Goal: Use online tool/utility: Use online tool/utility

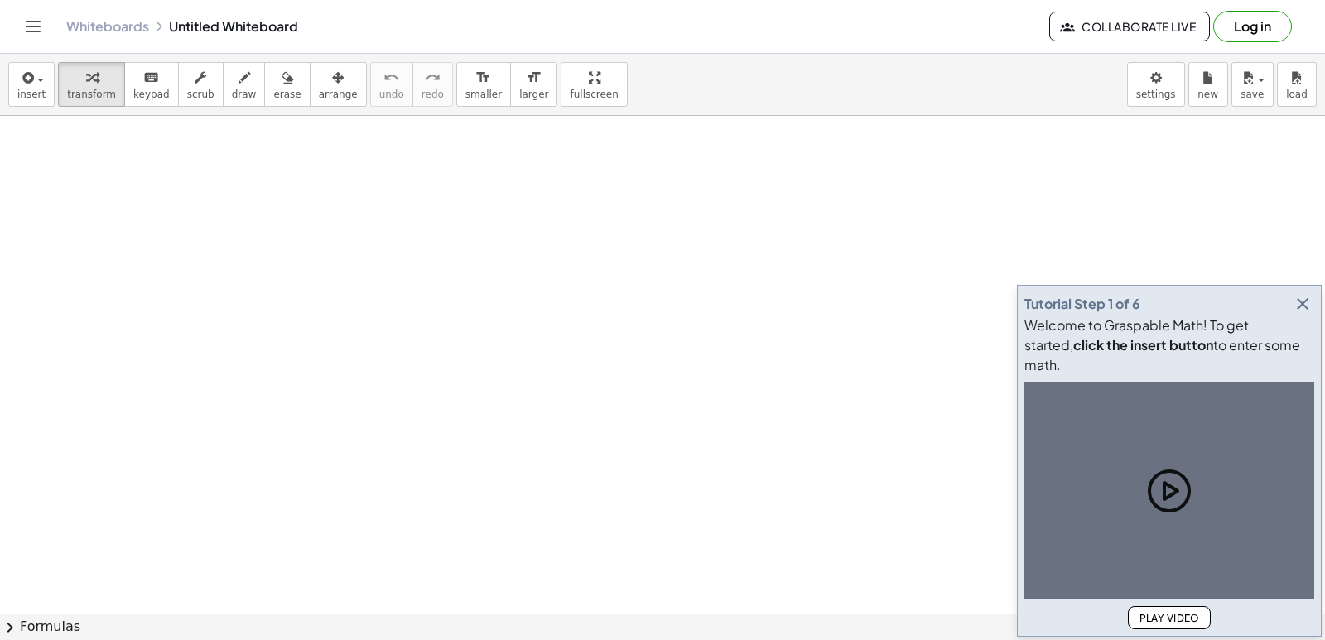
click at [1303, 314] on icon "button" at bounding box center [1302, 304] width 20 height 20
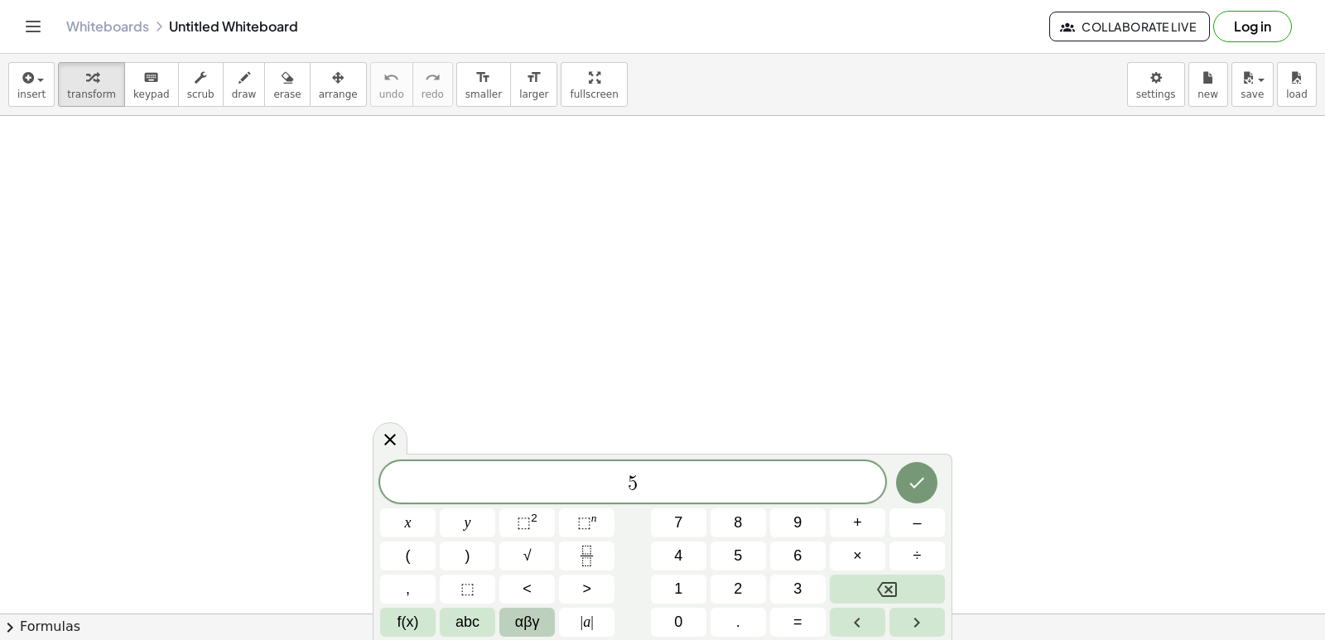
click at [538, 621] on span "αβγ" at bounding box center [527, 622] width 25 height 22
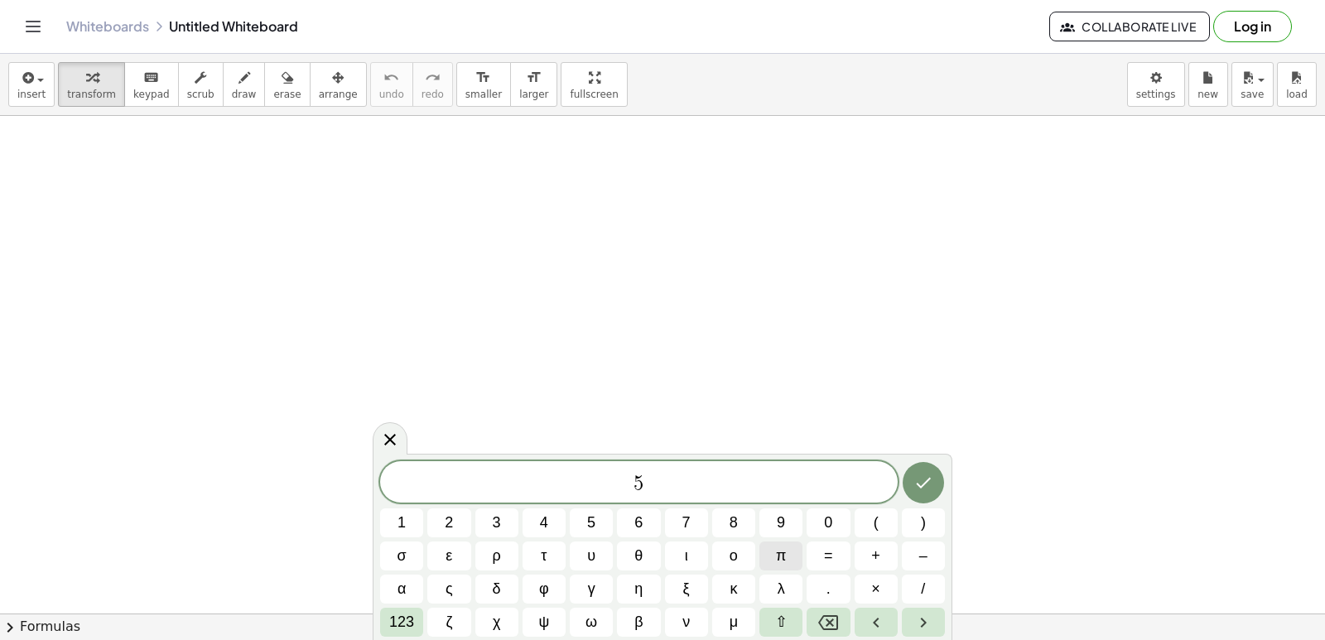
click at [785, 560] on span "π" at bounding box center [781, 556] width 10 height 22
click at [400, 619] on span "123" at bounding box center [401, 622] width 25 height 22
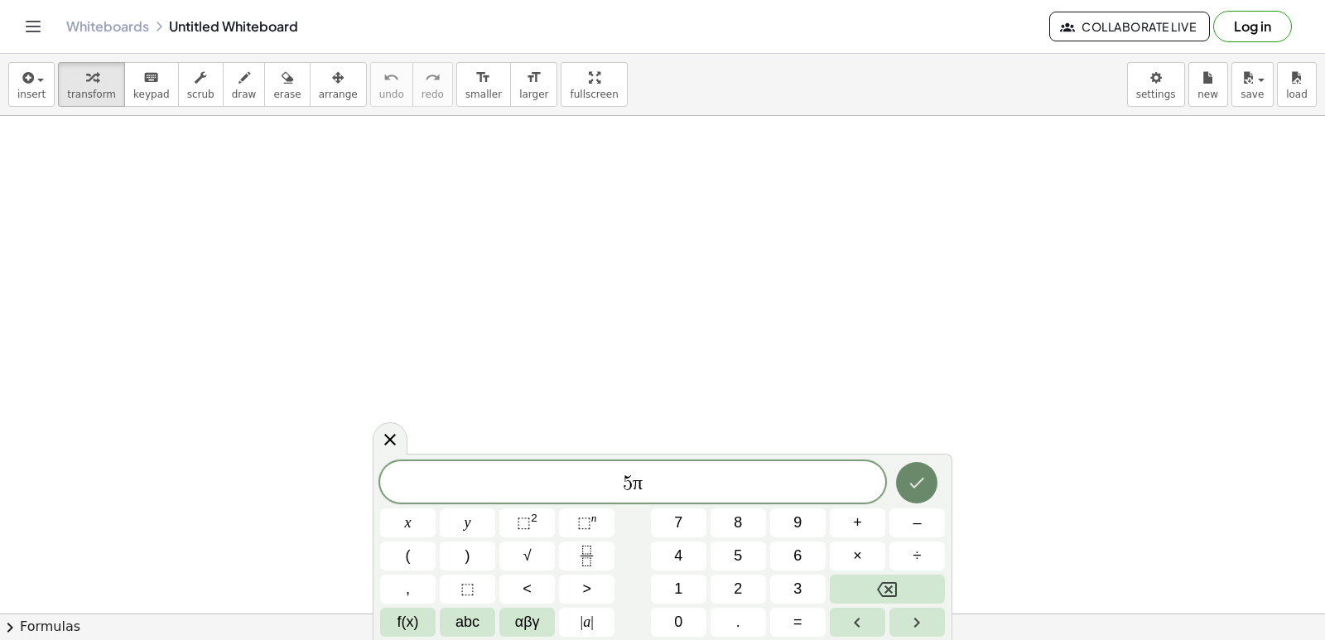
click at [918, 484] on icon "Done" at bounding box center [917, 483] width 15 height 11
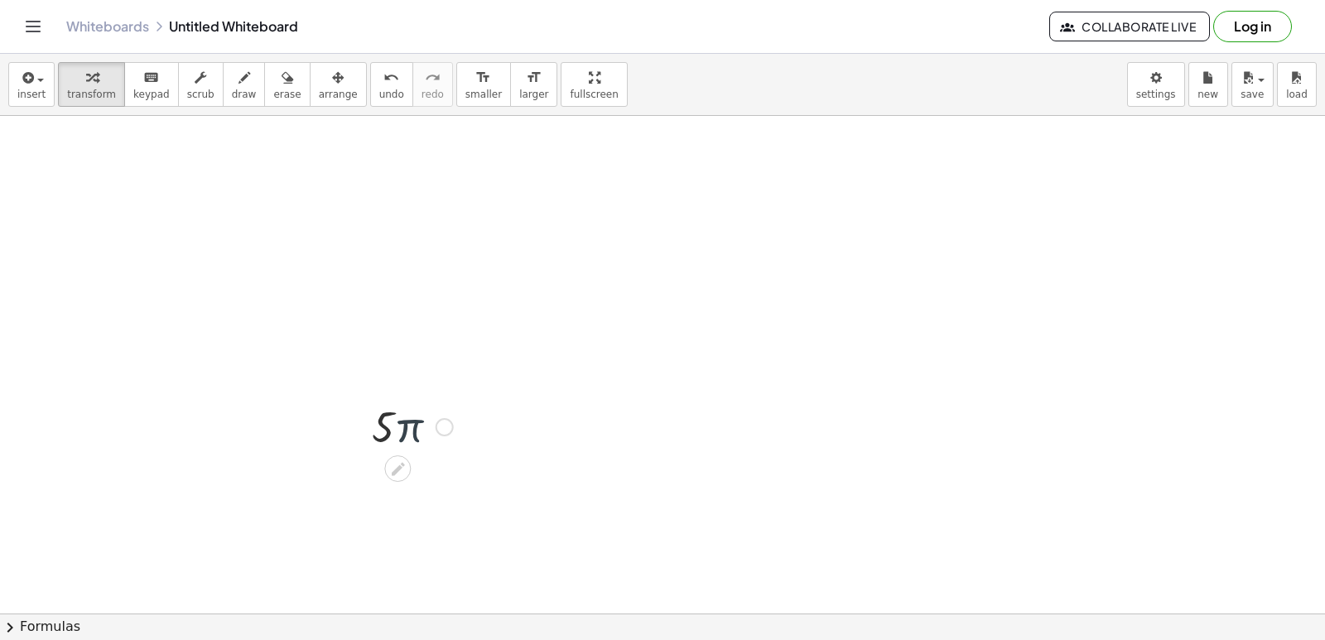
click at [407, 426] on div at bounding box center [412, 425] width 98 height 56
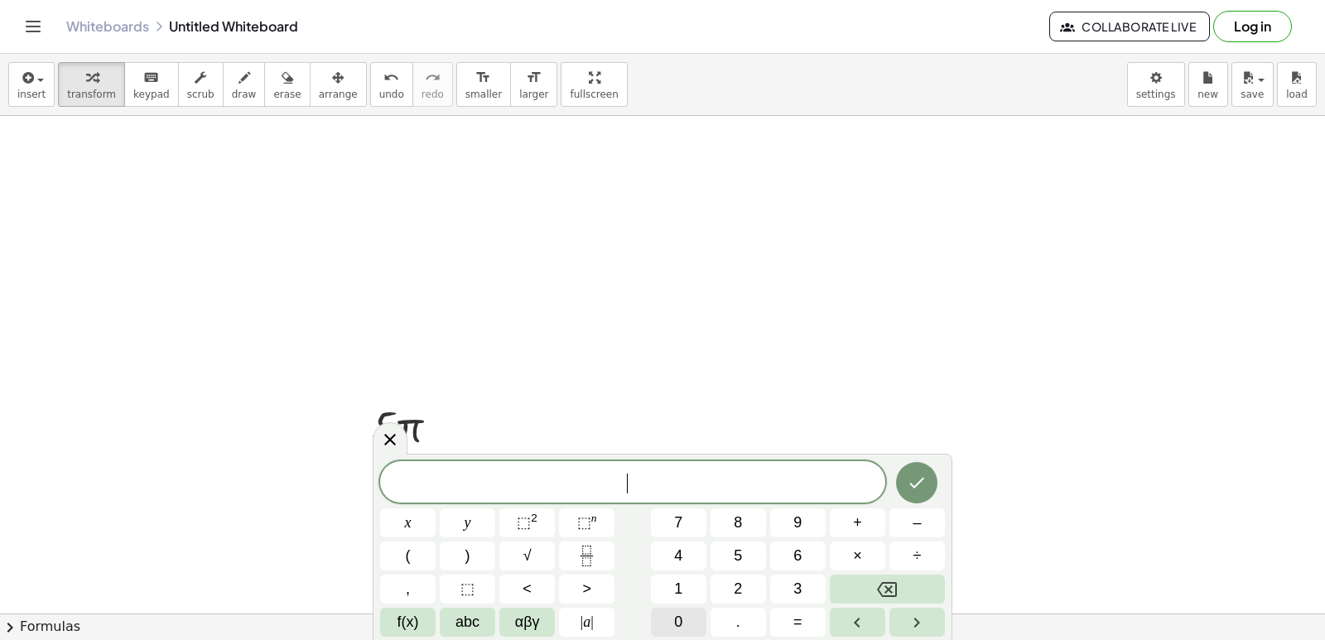
click at [676, 616] on span "0" at bounding box center [678, 622] width 8 height 22
click at [912, 488] on icon "Done" at bounding box center [917, 483] width 20 height 20
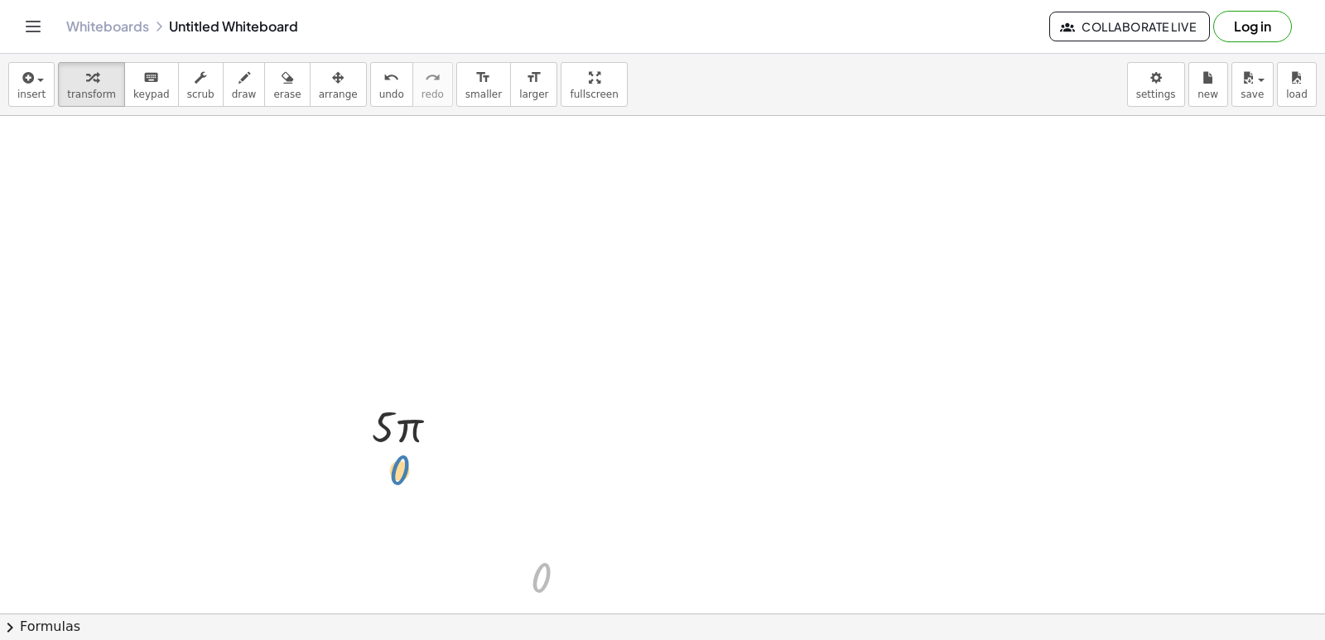
drag, startPoint x: 548, startPoint y: 570, endPoint x: 406, endPoint y: 463, distance: 177.8
drag, startPoint x: 541, startPoint y: 579, endPoint x: 392, endPoint y: 461, distance: 190.5
click at [542, 571] on div at bounding box center [555, 577] width 66 height 55
drag, startPoint x: 542, startPoint y: 571, endPoint x: 392, endPoint y: 450, distance: 193.7
click at [392, 450] on div at bounding box center [412, 425] width 98 height 56
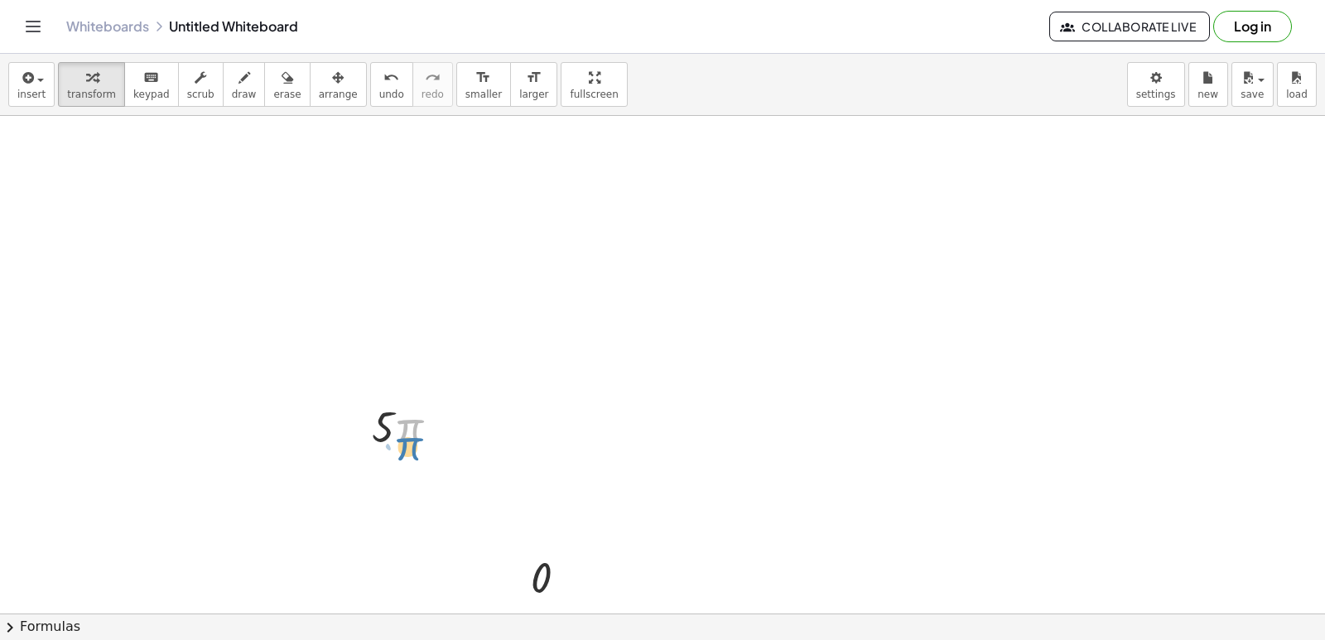
drag, startPoint x: 397, startPoint y: 433, endPoint x: 398, endPoint y: 447, distance: 14.1
click at [398, 452] on div at bounding box center [412, 425] width 98 height 56
click at [390, 422] on div at bounding box center [412, 425] width 98 height 56
drag, startPoint x: 390, startPoint y: 422, endPoint x: 374, endPoint y: 373, distance: 51.3
click at [388, 403] on div at bounding box center [412, 425] width 98 height 56
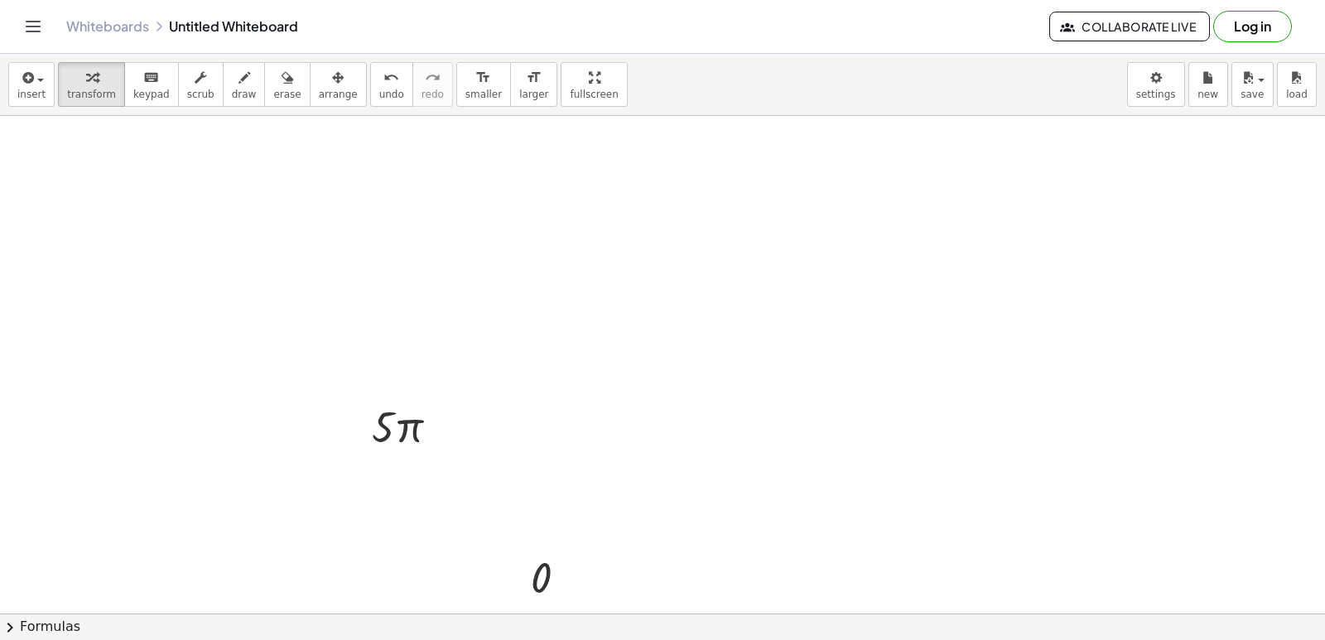
drag, startPoint x: 368, startPoint y: 358, endPoint x: 399, endPoint y: 232, distance: 130.3
drag, startPoint x: 379, startPoint y: 426, endPoint x: 359, endPoint y: 250, distance: 176.6
drag, startPoint x: 398, startPoint y: 422, endPoint x: 394, endPoint y: 449, distance: 26.8
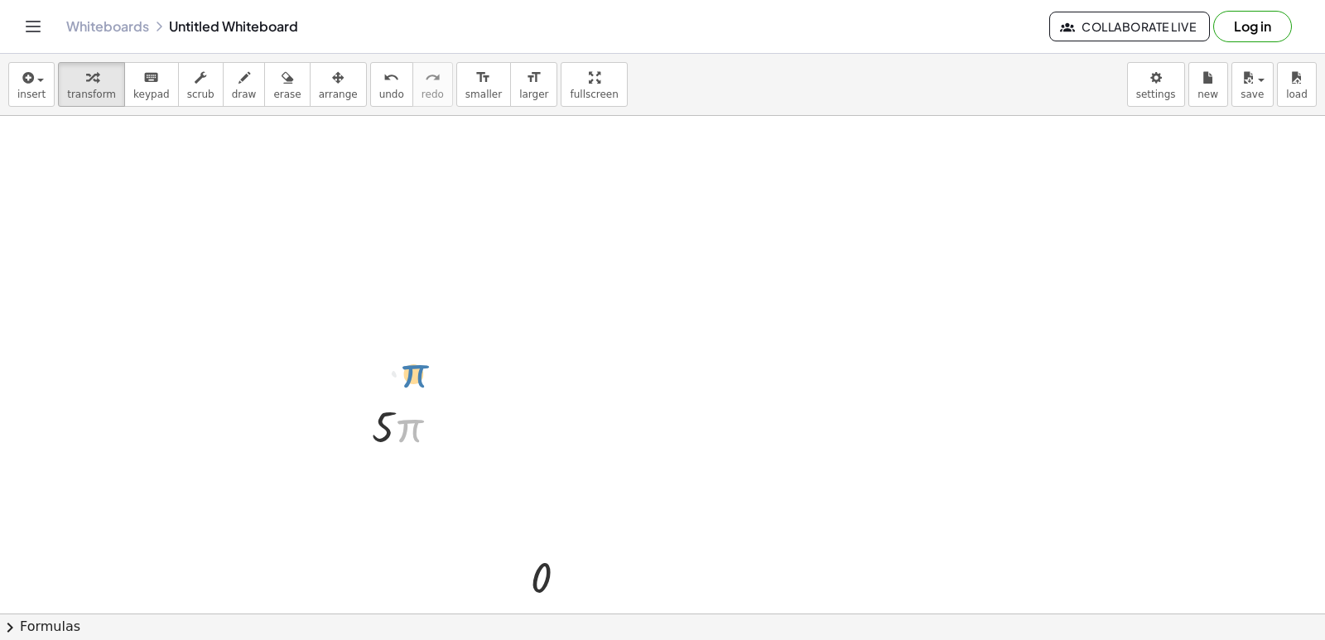
click at [394, 444] on div at bounding box center [412, 425] width 98 height 56
click at [393, 418] on div at bounding box center [412, 425] width 98 height 56
drag, startPoint x: 390, startPoint y: 203, endPoint x: 359, endPoint y: 244, distance: 51.5
click at [398, 427] on div at bounding box center [412, 425] width 98 height 56
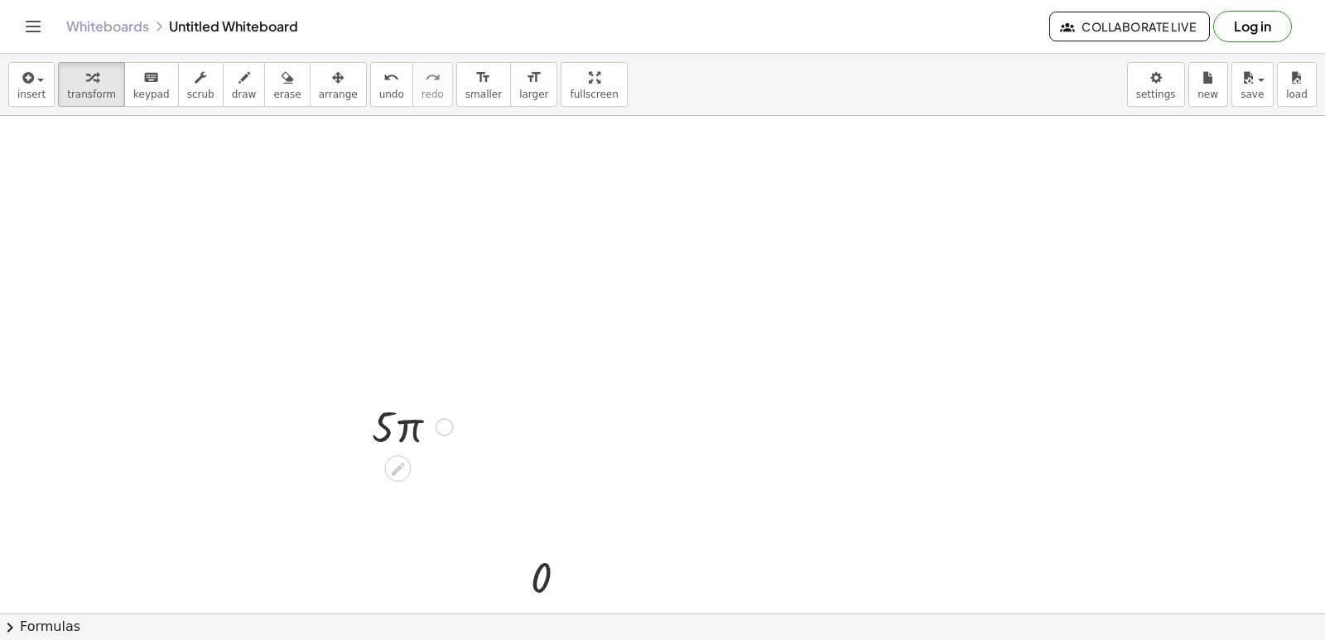
drag, startPoint x: 390, startPoint y: 205, endPoint x: 349, endPoint y: 212, distance: 41.9
drag, startPoint x: 402, startPoint y: 472, endPoint x: 402, endPoint y: 422, distance: 49.7
click at [397, 427] on div "· 5 · π" at bounding box center [397, 427] width 0 height 0
click at [394, 468] on icon at bounding box center [397, 468] width 17 height 17
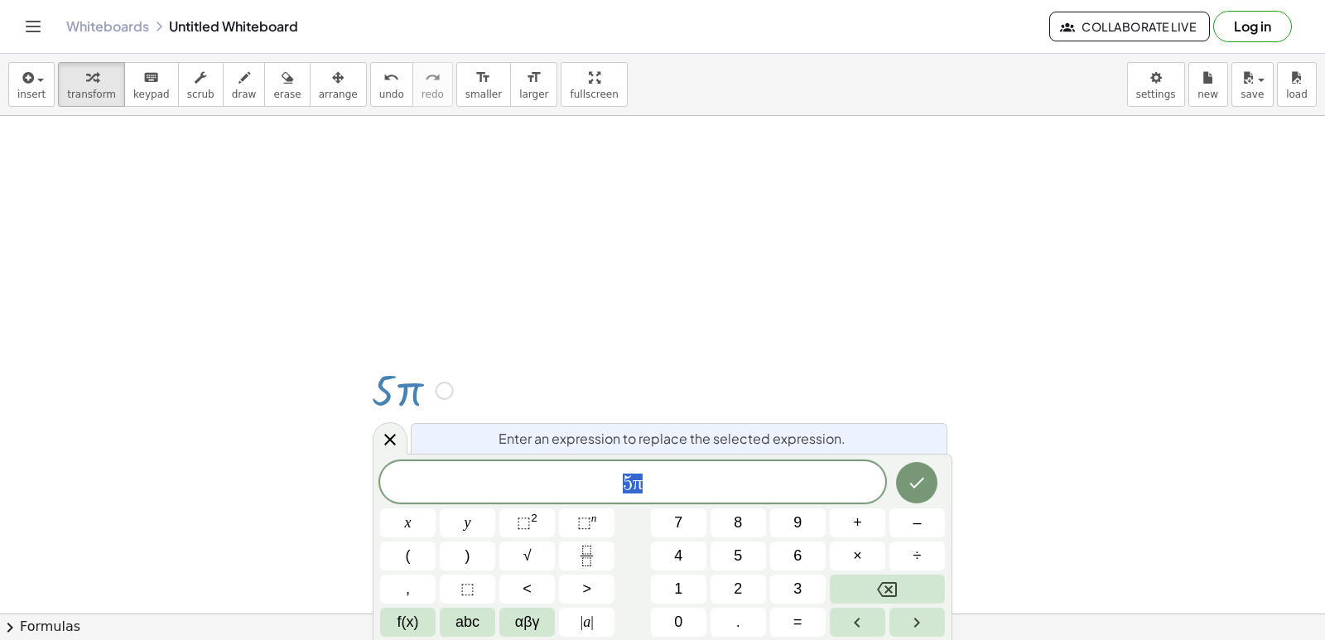
scroll to position [46, 0]
drag, startPoint x: 407, startPoint y: 387, endPoint x: 432, endPoint y: 363, distance: 34.5
click at [419, 331] on div "· 5 · π 0" at bounding box center [662, 621] width 1325 height 1103
click at [916, 493] on button "Done" at bounding box center [916, 482] width 41 height 41
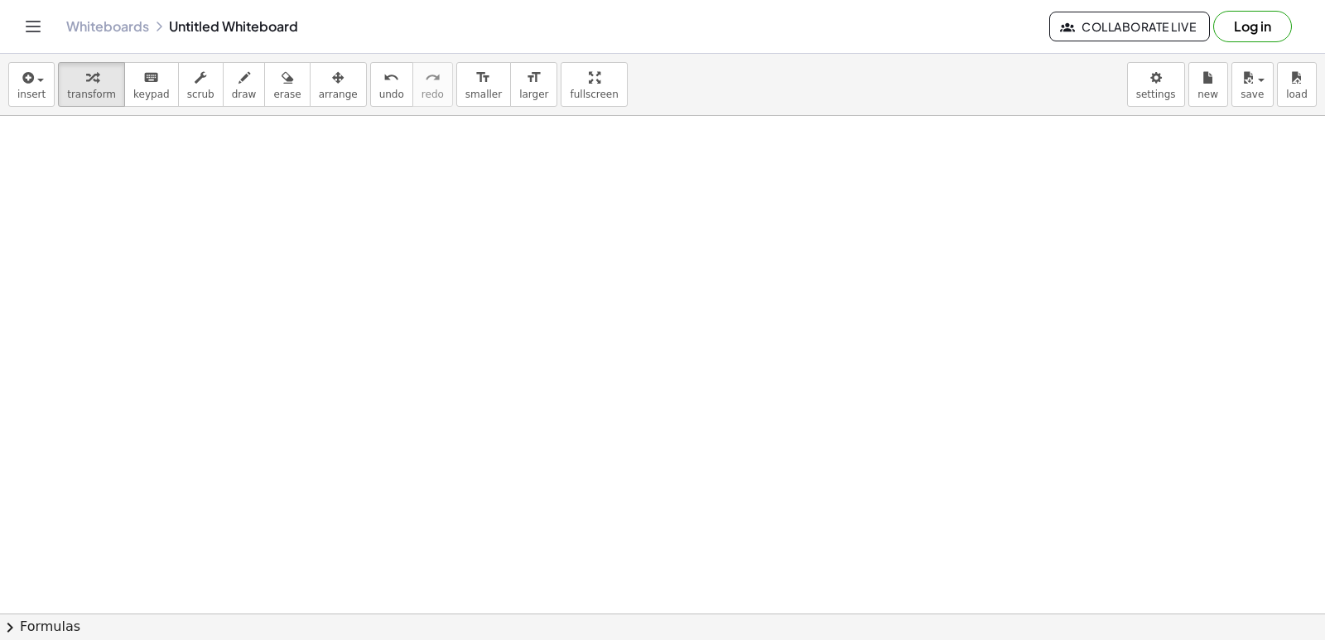
scroll to position [580, 0]
drag, startPoint x: 504, startPoint y: 560, endPoint x: 516, endPoint y: 556, distance: 12.3
click at [516, 556] on div at bounding box center [662, 87] width 1325 height 1103
click at [527, 502] on div at bounding box center [662, 87] width 1325 height 1103
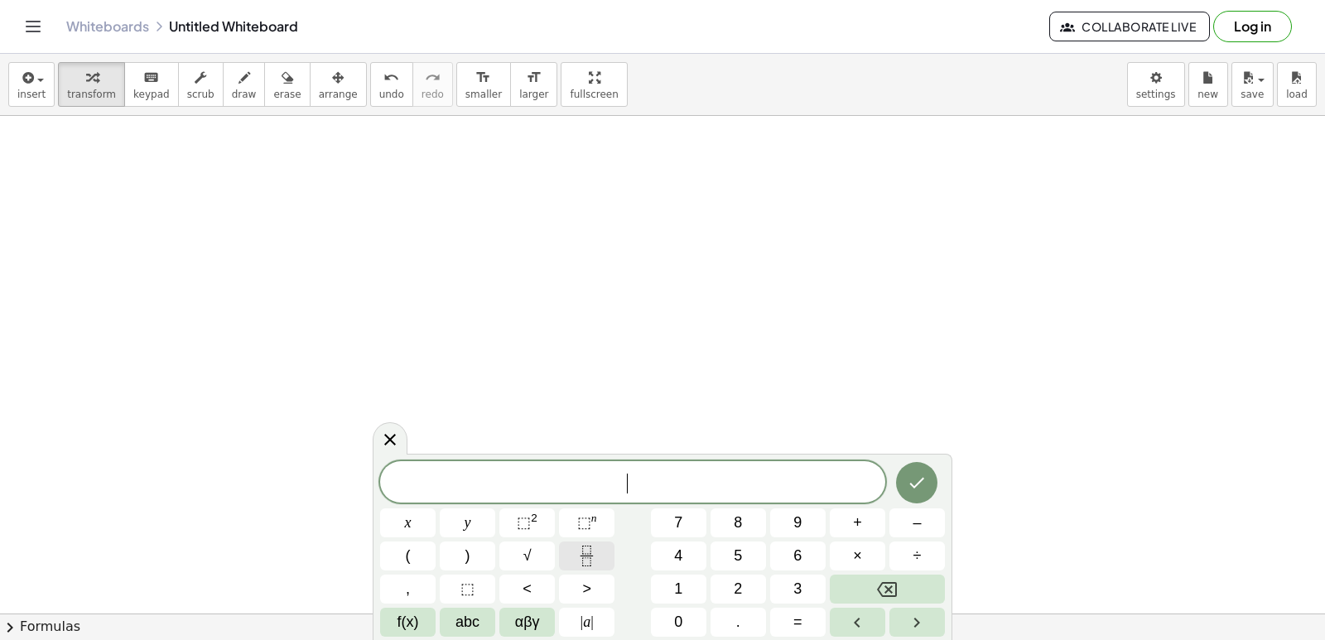
click at [592, 554] on icon "Fraction" at bounding box center [586, 556] width 21 height 21
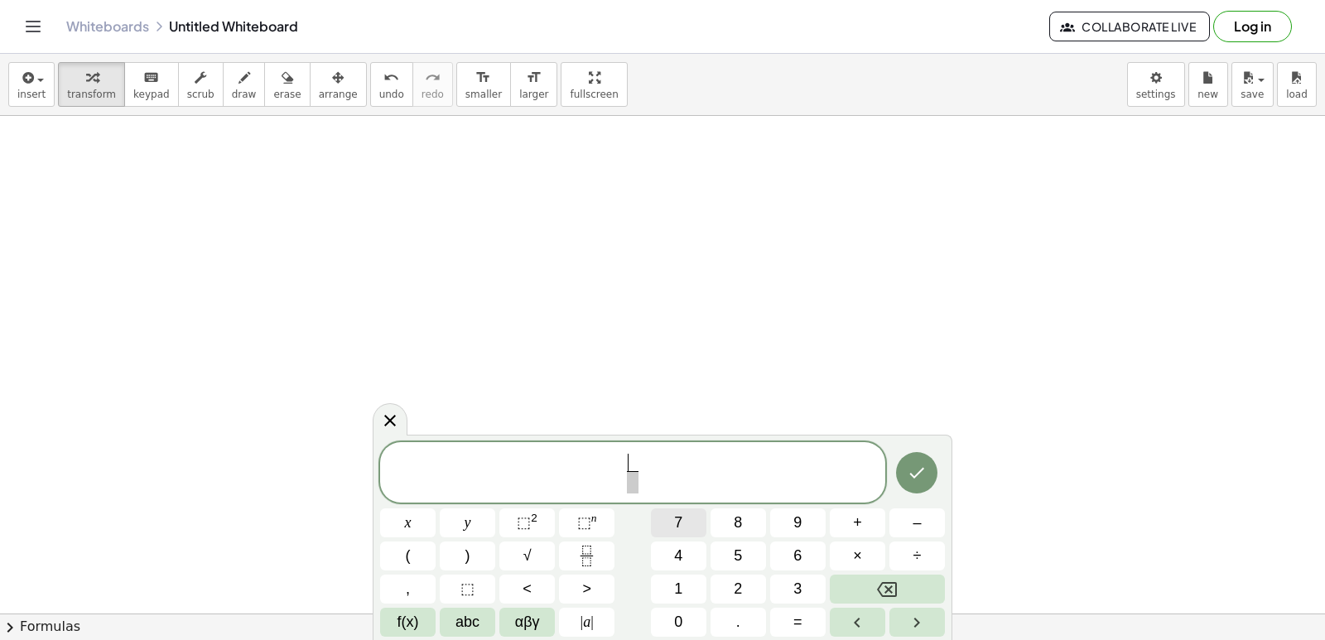
click at [683, 526] on button "7" at bounding box center [678, 522] width 55 height 29
click at [680, 549] on span "4" at bounding box center [678, 556] width 8 height 22
click at [886, 577] on button "Backspace" at bounding box center [887, 589] width 115 height 29
click at [627, 490] on span "​" at bounding box center [632, 482] width 12 height 22
click at [695, 554] on button "4" at bounding box center [678, 555] width 55 height 29
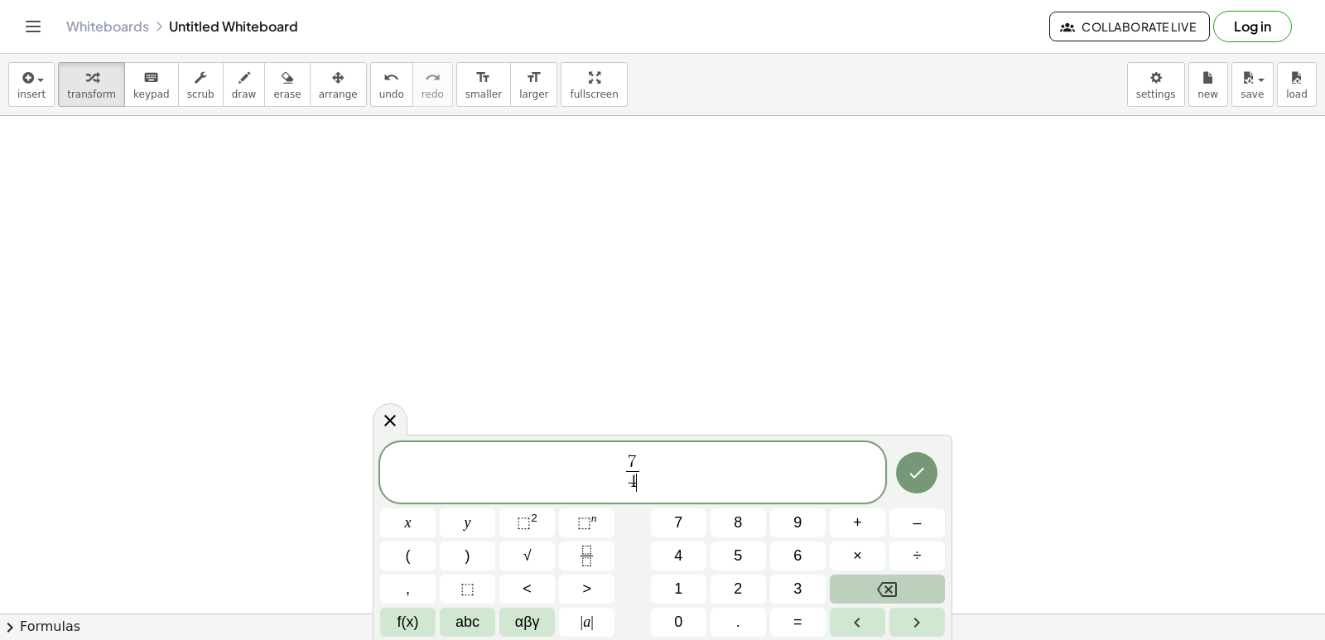
click at [905, 589] on button "Backspace" at bounding box center [887, 589] width 115 height 29
click at [416, 620] on button "f(x)" at bounding box center [407, 622] width 55 height 29
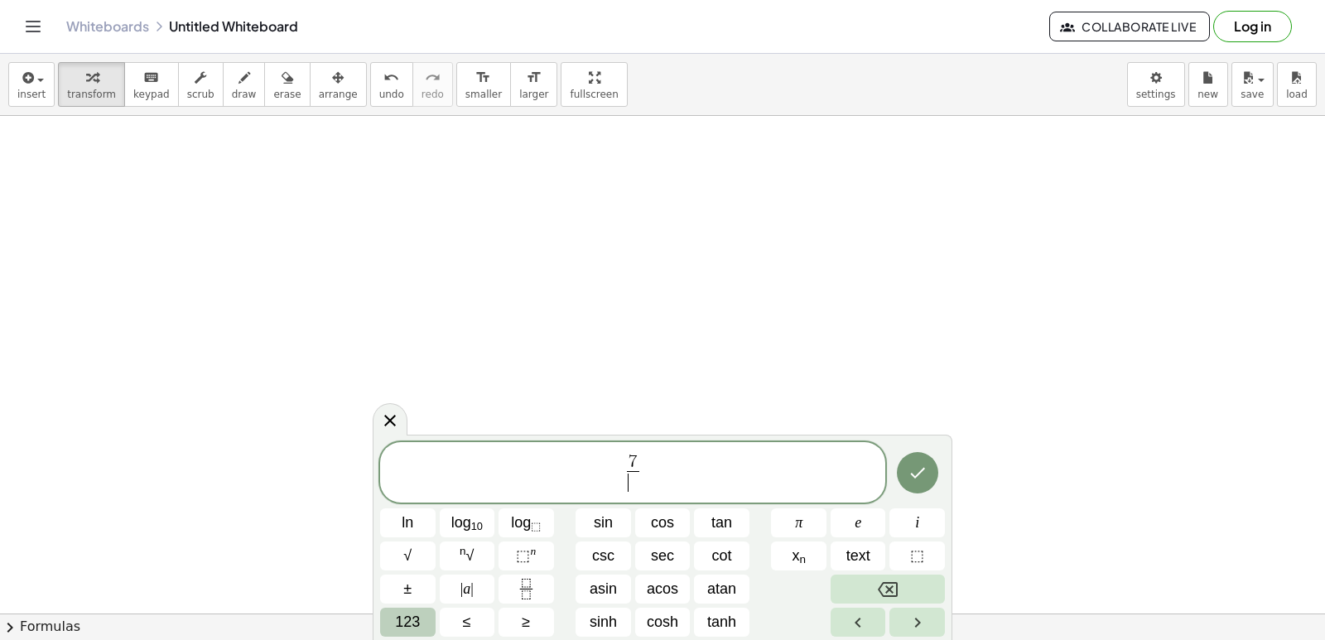
click at [412, 611] on span "123" at bounding box center [407, 622] width 25 height 22
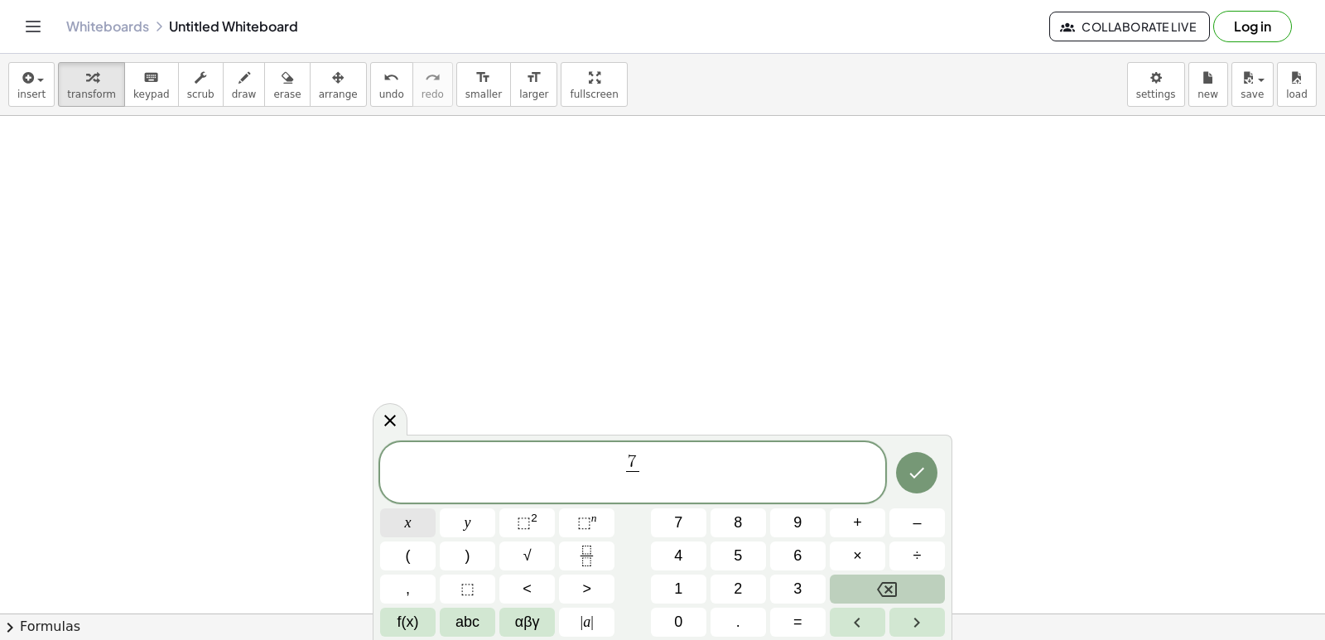
click at [394, 528] on button "x" at bounding box center [407, 522] width 55 height 29
click at [909, 588] on button "Backspace" at bounding box center [887, 589] width 115 height 29
click at [579, 519] on span "⬚" at bounding box center [584, 522] width 14 height 17
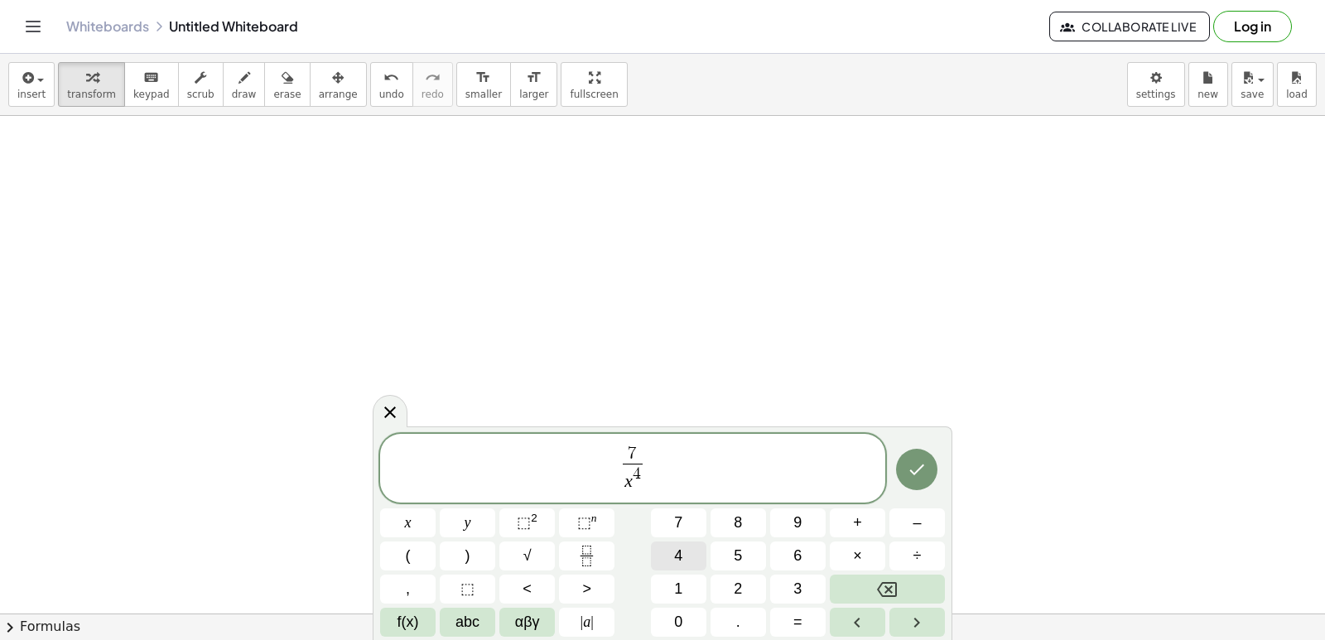
click at [680, 551] on span "4" at bounding box center [678, 556] width 8 height 22
click at [892, 588] on icon "Backspace" at bounding box center [887, 590] width 20 height 20
click at [912, 469] on icon "Done" at bounding box center [917, 469] width 20 height 20
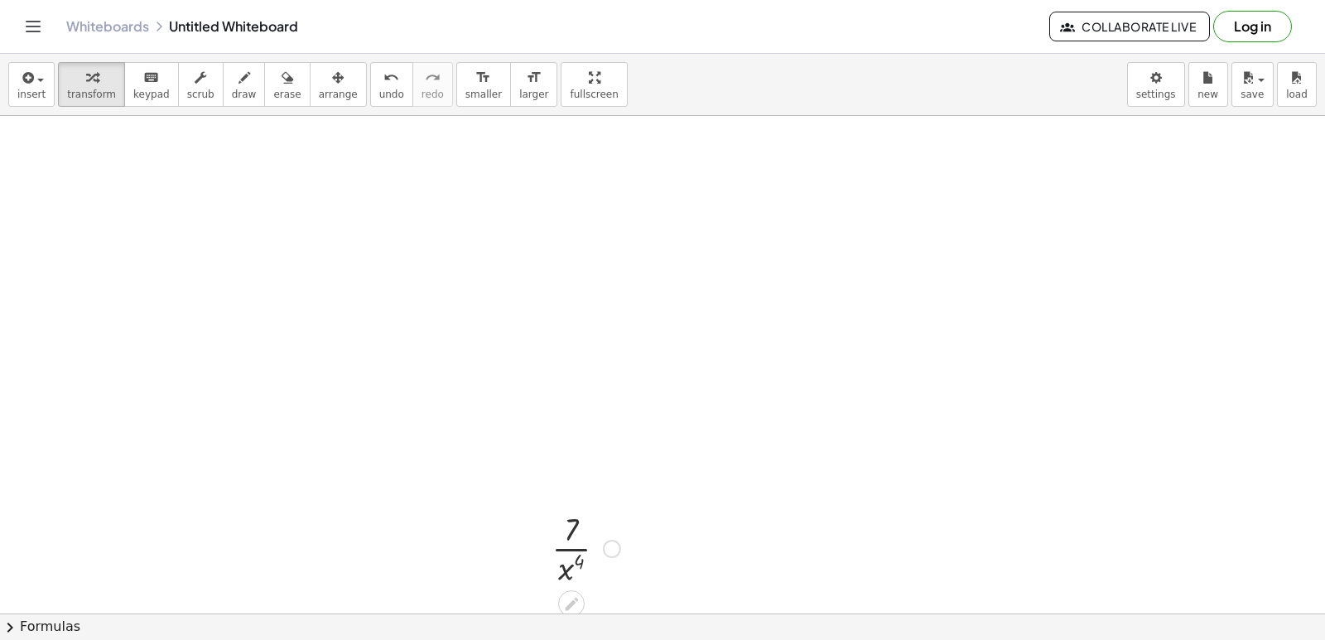
click at [565, 555] on div at bounding box center [585, 547] width 85 height 83
click at [592, 584] on div at bounding box center [585, 547] width 85 height 83
drag, startPoint x: 582, startPoint y: 560, endPoint x: 596, endPoint y: 520, distance: 42.2
click at [596, 520] on div at bounding box center [585, 547] width 85 height 83
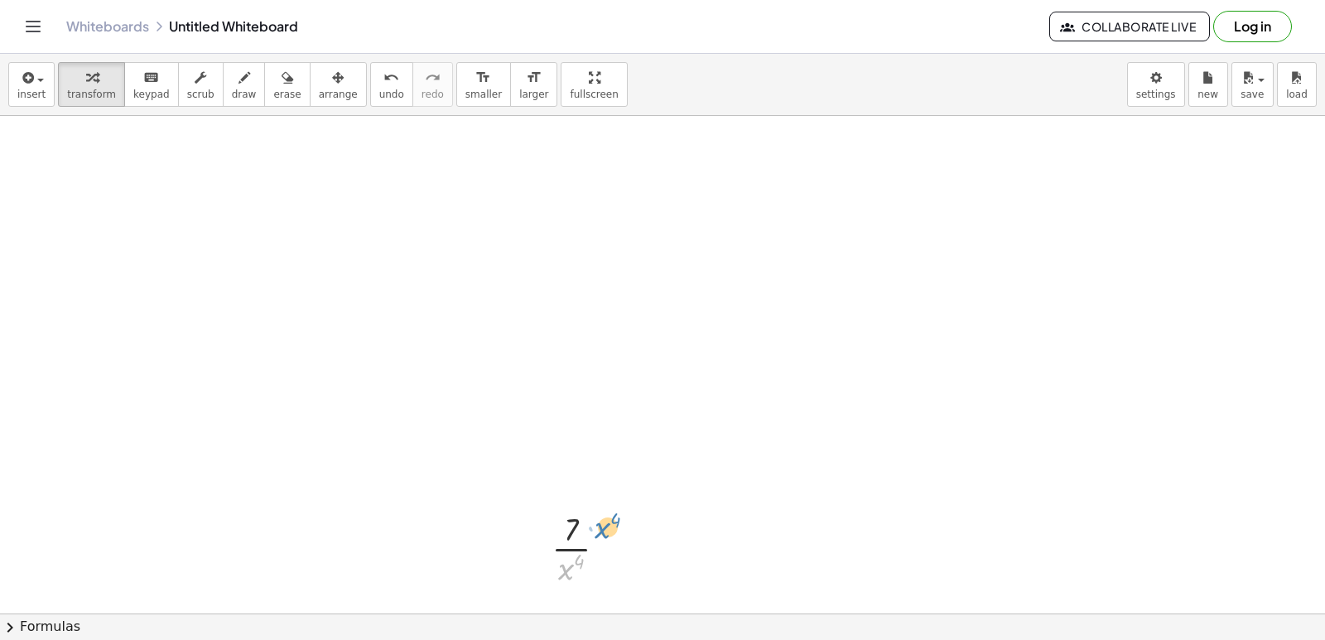
drag, startPoint x: 572, startPoint y: 573, endPoint x: 608, endPoint y: 533, distance: 53.9
click at [608, 533] on div at bounding box center [585, 547] width 85 height 83
drag, startPoint x: 575, startPoint y: 558, endPoint x: 511, endPoint y: 191, distance: 372.2
click at [511, 191] on div at bounding box center [662, 87] width 1325 height 1103
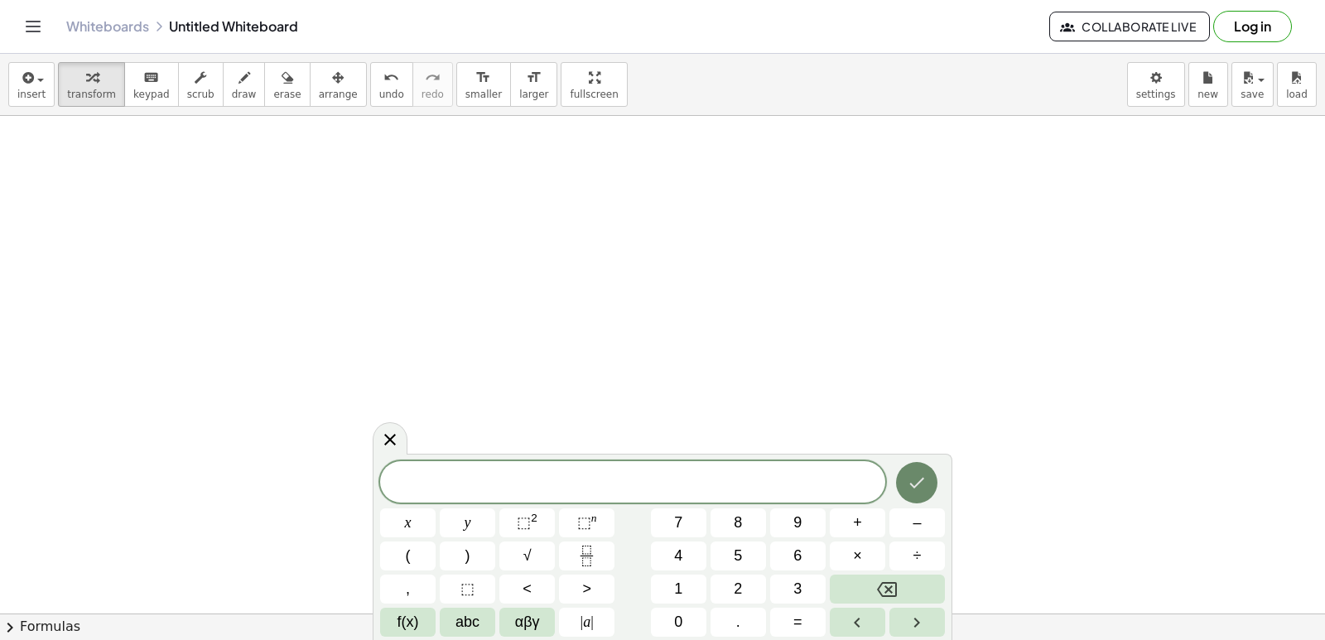
click at [928, 482] on button "Done" at bounding box center [916, 482] width 41 height 41
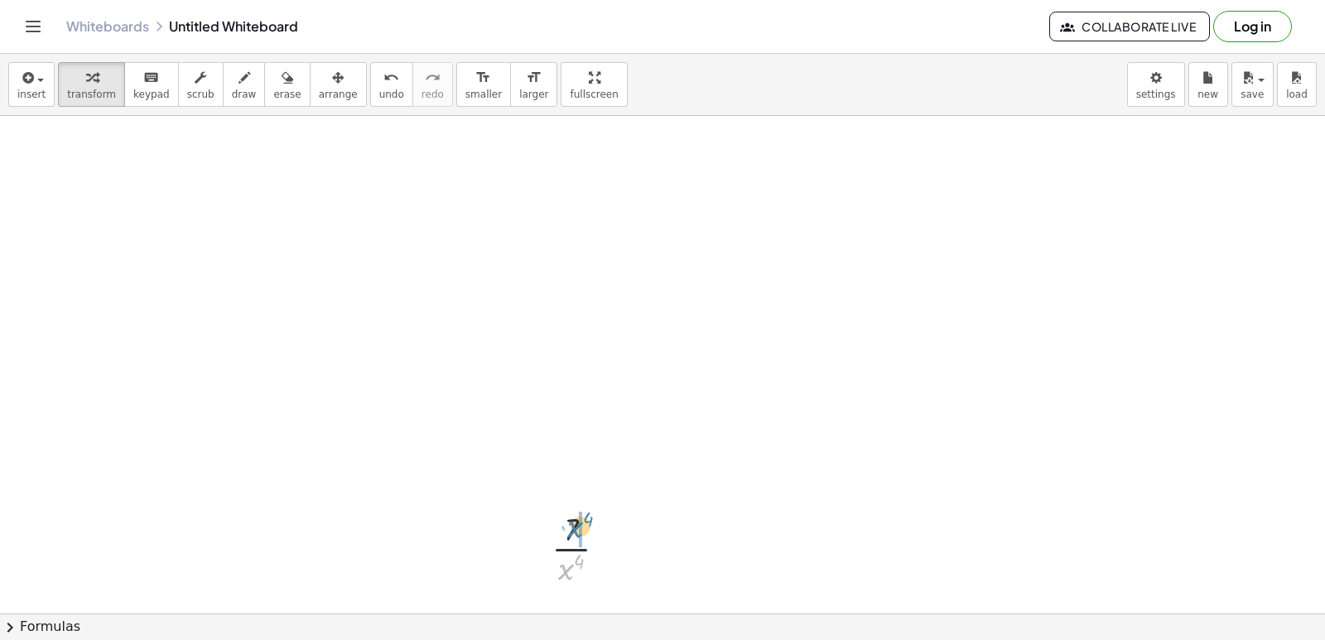
drag, startPoint x: 567, startPoint y: 571, endPoint x: 575, endPoint y: 528, distance: 43.8
click at [575, 528] on div at bounding box center [585, 547] width 85 height 83
drag, startPoint x: 567, startPoint y: 565, endPoint x: 567, endPoint y: 543, distance: 21.5
click at [567, 556] on div at bounding box center [585, 547] width 111 height 56
click at [567, 543] on div at bounding box center [585, 547] width 111 height 56
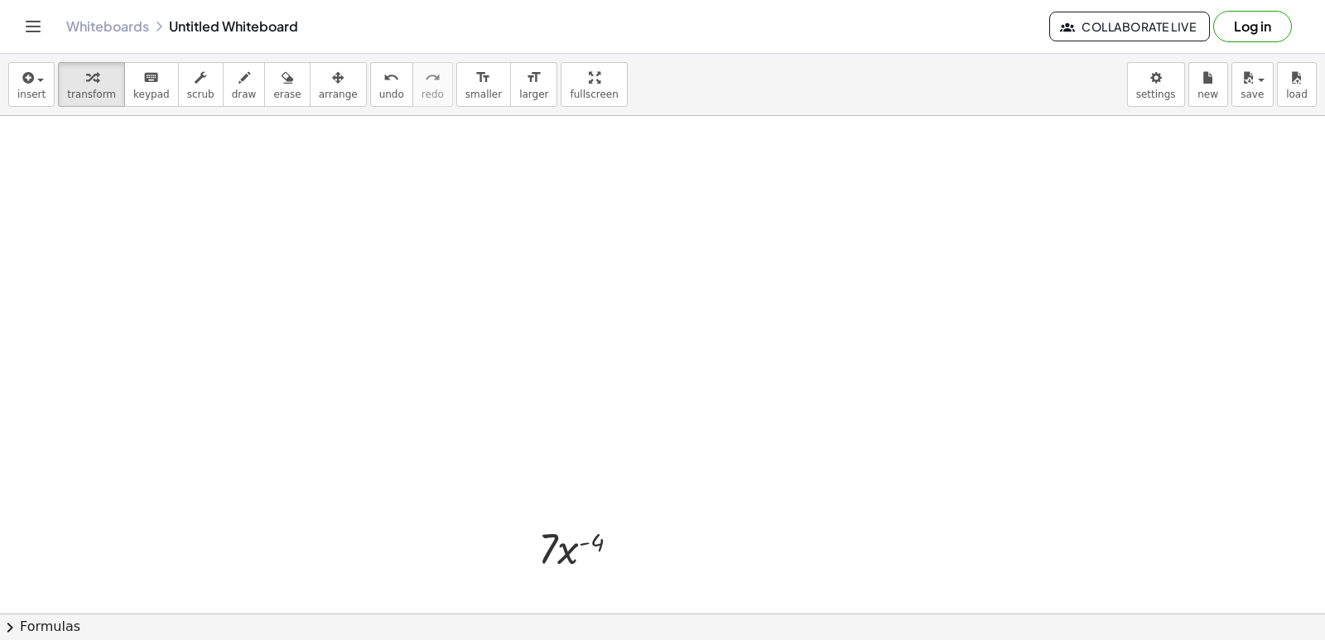
click at [1157, 361] on div at bounding box center [662, 87] width 1325 height 1103
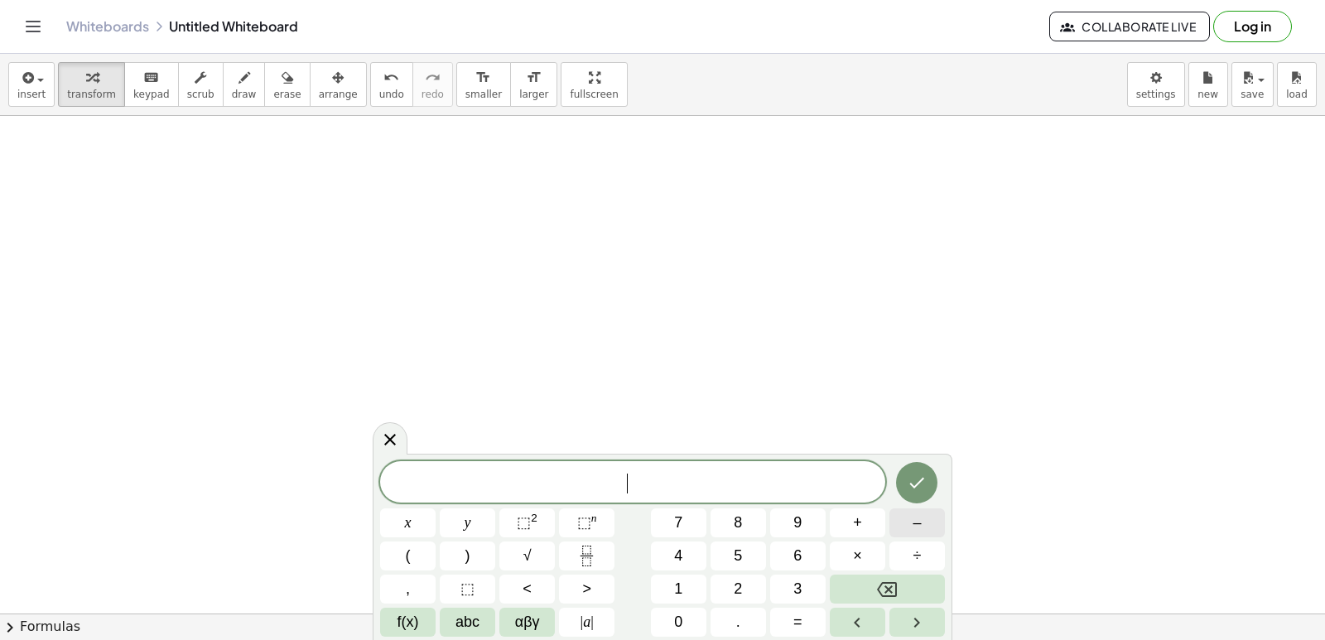
click at [927, 524] on button "–" at bounding box center [916, 522] width 55 height 29
click at [663, 558] on button "4" at bounding box center [678, 555] width 55 height 29
click at [853, 548] on span "×" at bounding box center [857, 556] width 9 height 22
click at [682, 522] on span "7" at bounding box center [678, 523] width 8 height 22
click at [416, 523] on button "x" at bounding box center [407, 522] width 55 height 29
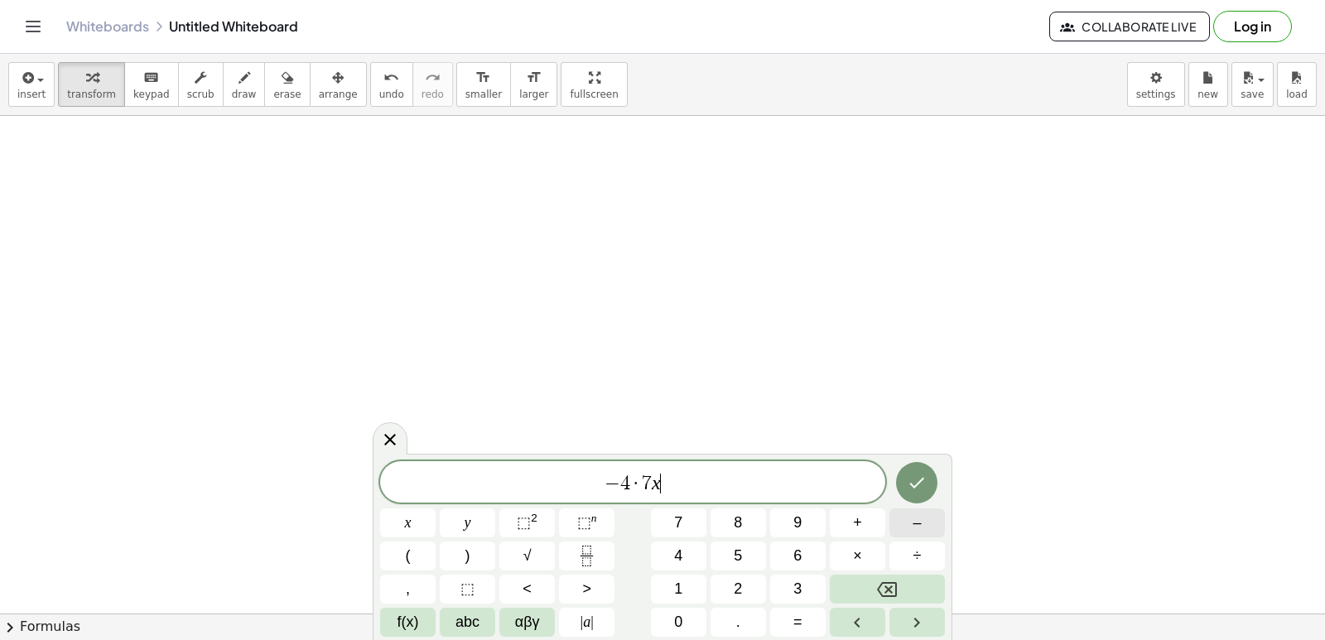
click at [921, 512] on button "–" at bounding box center [916, 522] width 55 height 29
click at [578, 516] on span "⬚" at bounding box center [584, 522] width 14 height 17
click at [685, 554] on button "4" at bounding box center [678, 555] width 55 height 29
click at [924, 530] on button "–" at bounding box center [916, 522] width 55 height 29
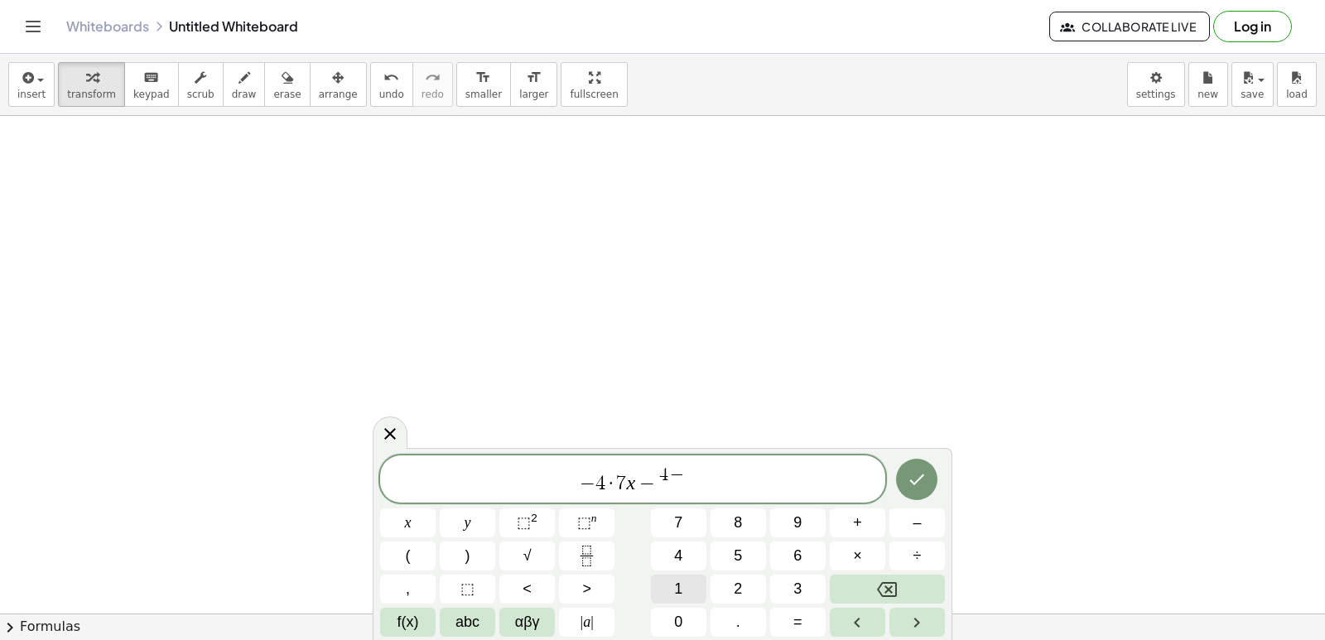
click at [679, 578] on span "1" at bounding box center [678, 589] width 8 height 22
click at [913, 484] on icon "Done" at bounding box center [917, 479] width 20 height 20
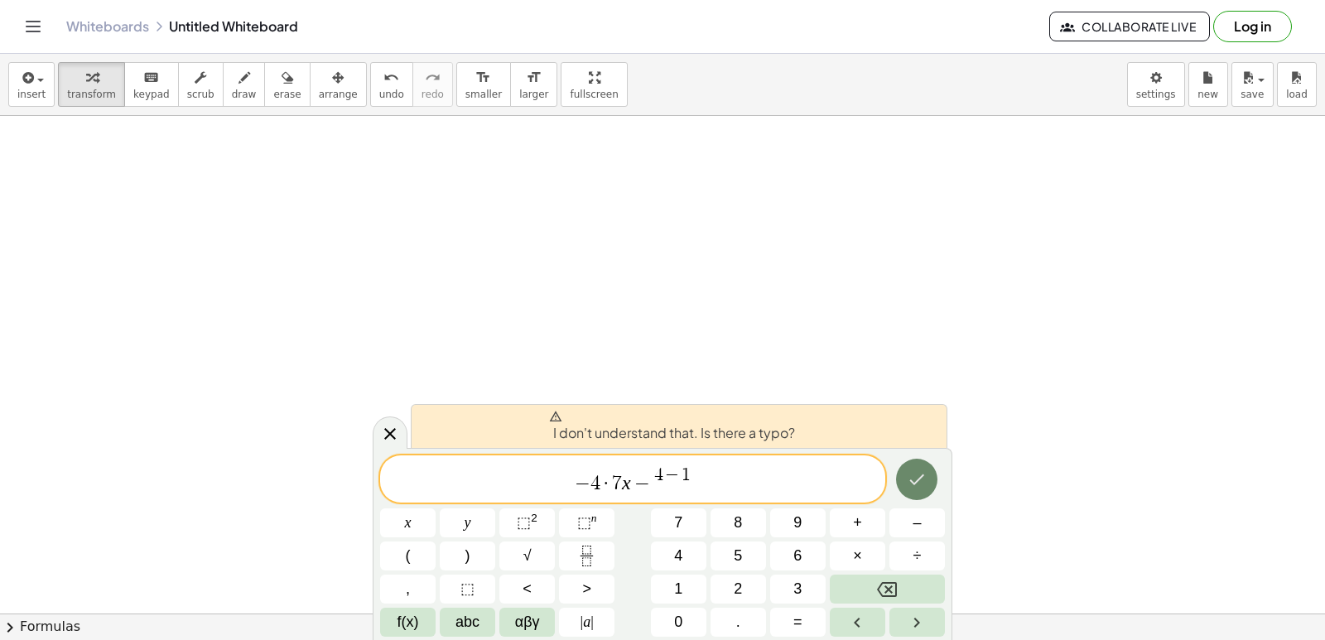
click at [907, 481] on icon "Done" at bounding box center [917, 479] width 20 height 20
click at [898, 589] on button "Backspace" at bounding box center [887, 589] width 115 height 29
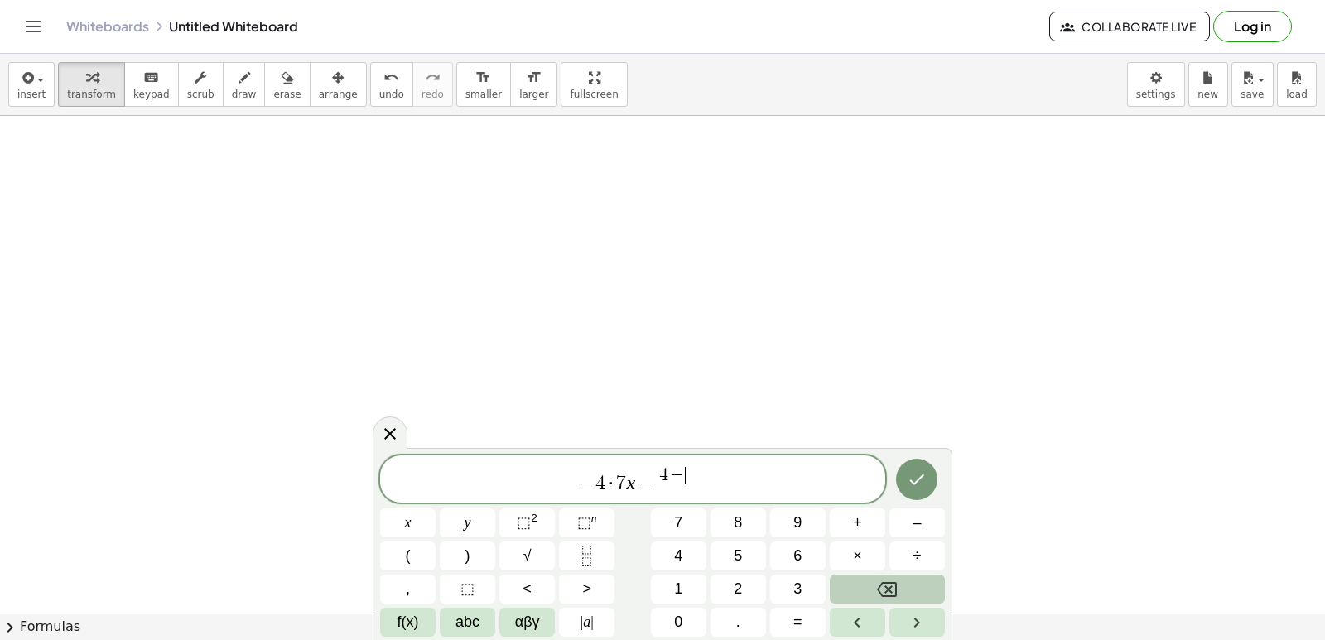
click at [907, 575] on button "Backspace" at bounding box center [887, 589] width 115 height 29
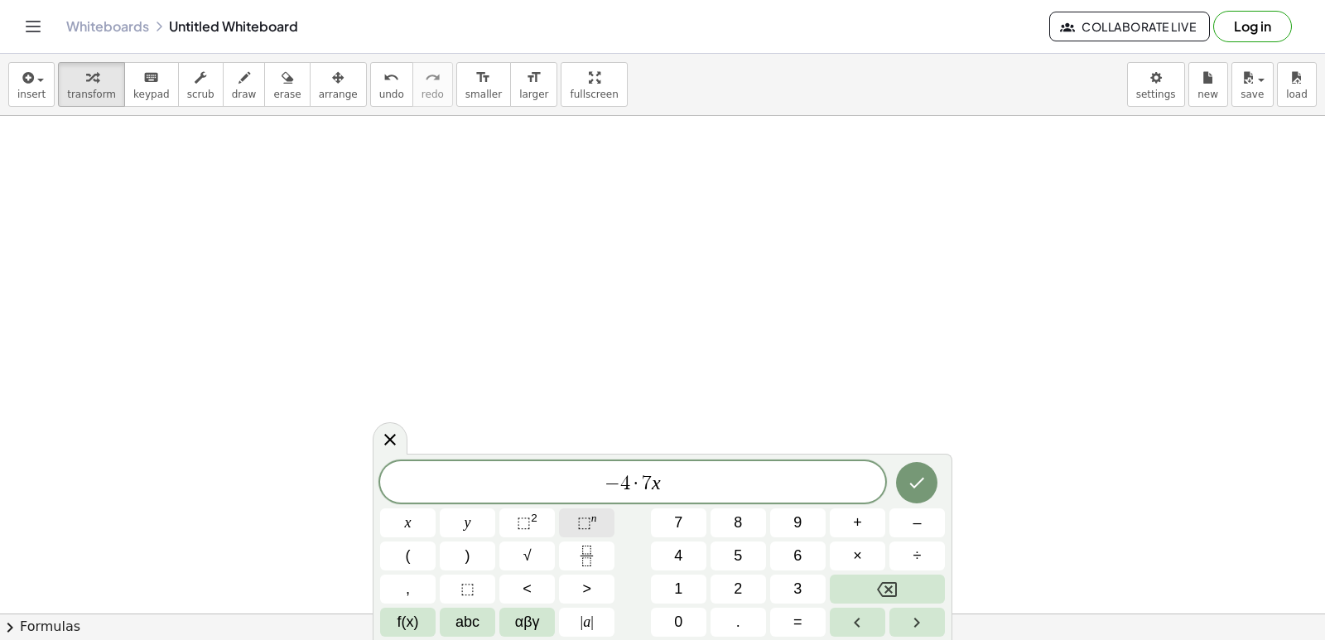
click at [575, 518] on button "⬚ n" at bounding box center [586, 522] width 55 height 29
click at [914, 518] on span "–" at bounding box center [916, 523] width 8 height 22
click at [676, 540] on div "− 4 · 7 x − x y ⬚ 2 ⬚ n 7 8 9 + – ( ) √ 4 5 6 × ÷ , ⬚ < > 1 2 3 f(x) abc αβγ | …" at bounding box center [662, 545] width 565 height 181
click at [677, 552] on span "4" at bounding box center [678, 556] width 8 height 22
click at [911, 529] on button "–" at bounding box center [916, 522] width 55 height 29
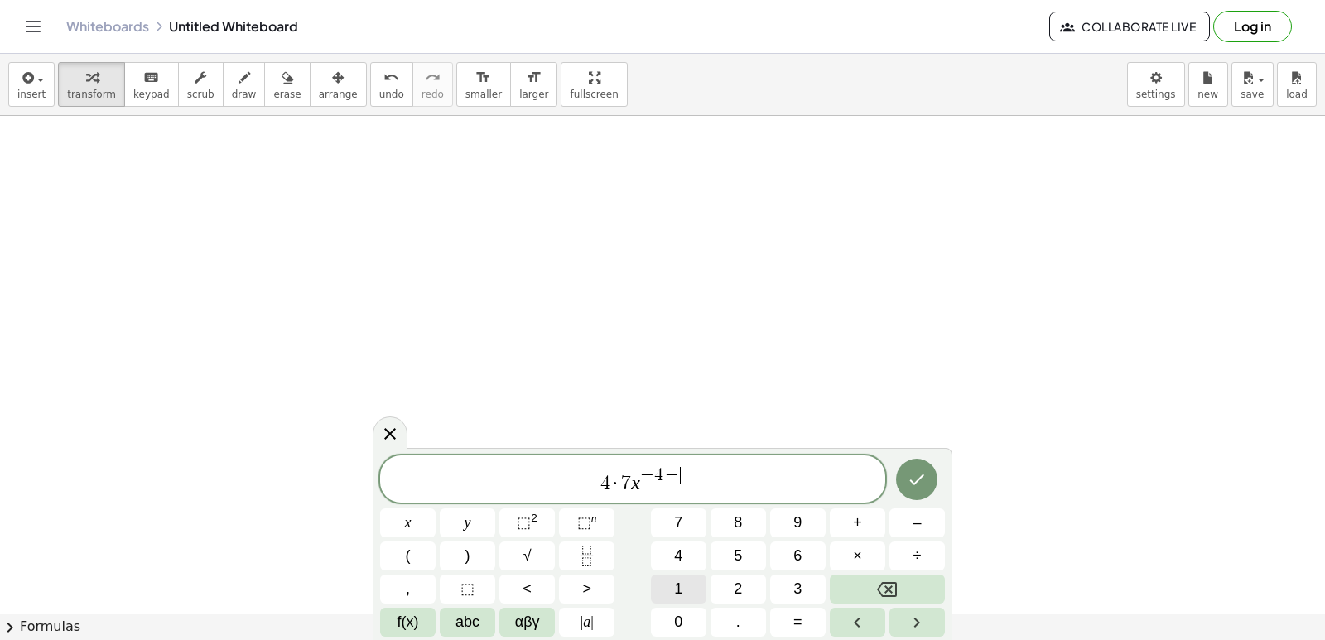
click at [690, 586] on button "1" at bounding box center [678, 589] width 55 height 29
click at [918, 484] on icon "Done" at bounding box center [917, 479] width 20 height 20
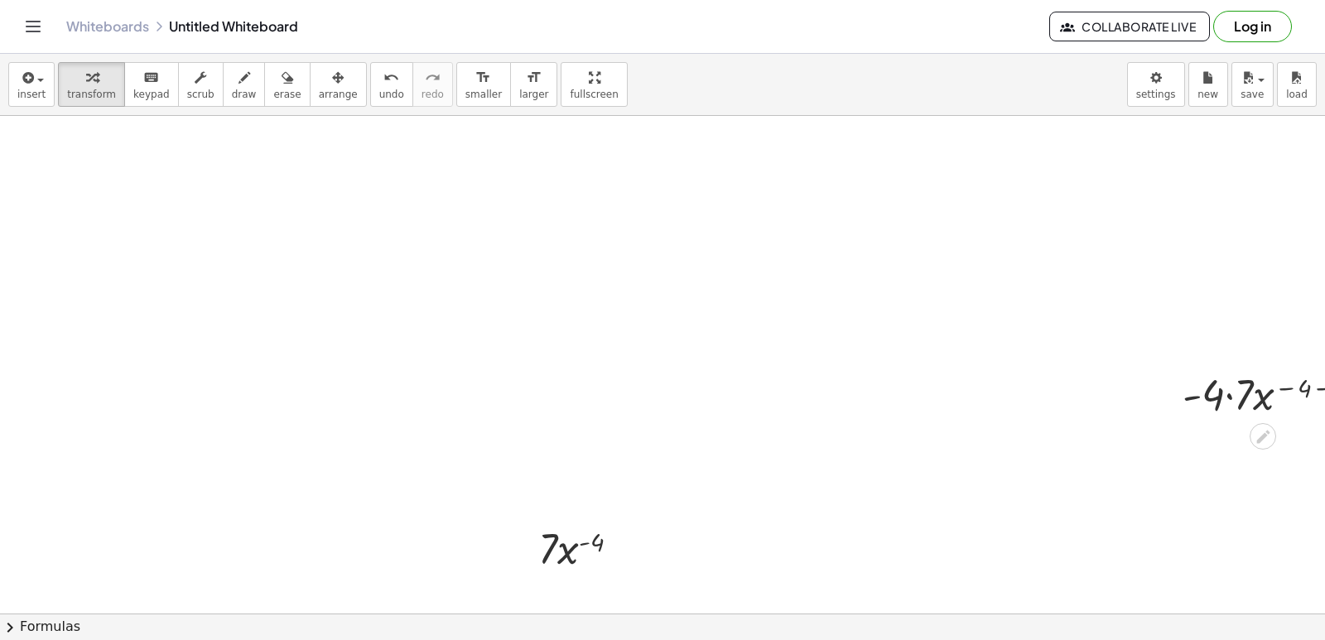
drag, startPoint x: 1285, startPoint y: 363, endPoint x: 1278, endPoint y: 400, distance: 37.8
click at [1278, 400] on div "· - 4 · 7 · x ( − 4 − 1 )" at bounding box center [1270, 393] width 227 height 65
drag, startPoint x: 1256, startPoint y: 400, endPoint x: 1011, endPoint y: 384, distance: 245.6
click at [1016, 390] on div "· 5 · π 0 · 7 · x 4 · 7 · x 4 ( - ) · x ( − 4 − 1 ) · - 4 · 7 · x ( − 4 − 1 )" at bounding box center [694, 87] width 1388 height 1103
click at [383, 84] on icon "undo" at bounding box center [391, 78] width 16 height 20
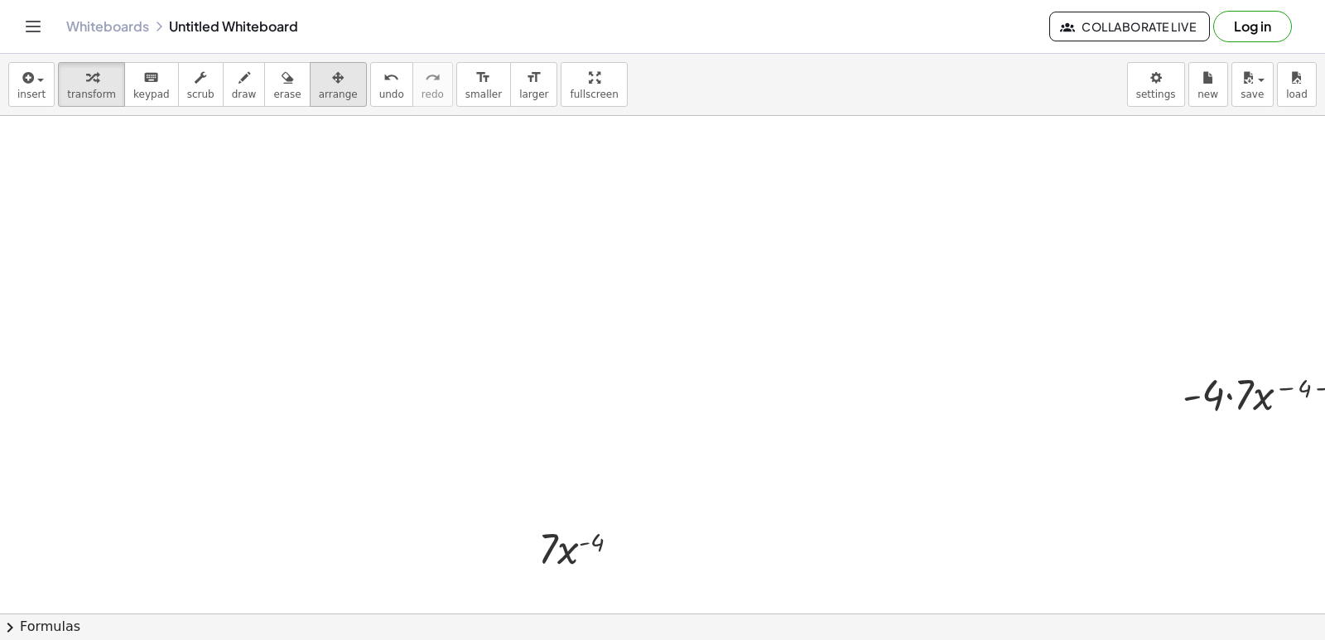
click at [319, 84] on div "button" at bounding box center [338, 77] width 39 height 20
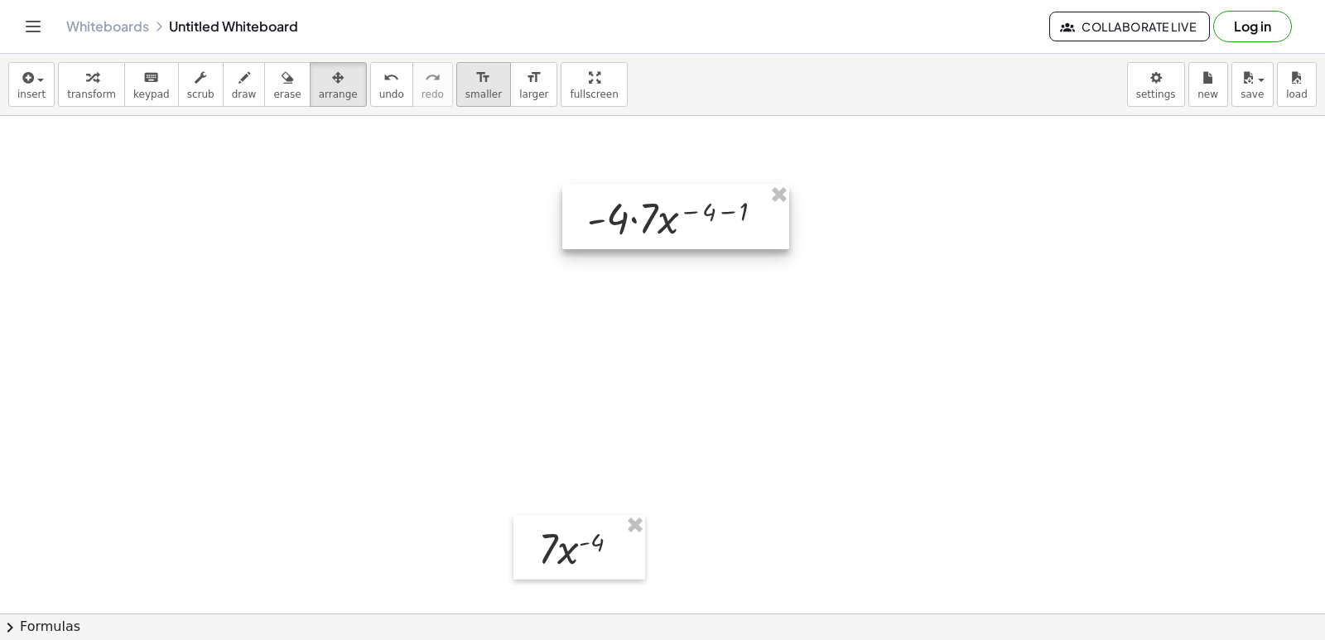
drag, startPoint x: 1234, startPoint y: 399, endPoint x: 438, endPoint y: 94, distance: 852.7
click at [635, 221] on div at bounding box center [675, 217] width 227 height 65
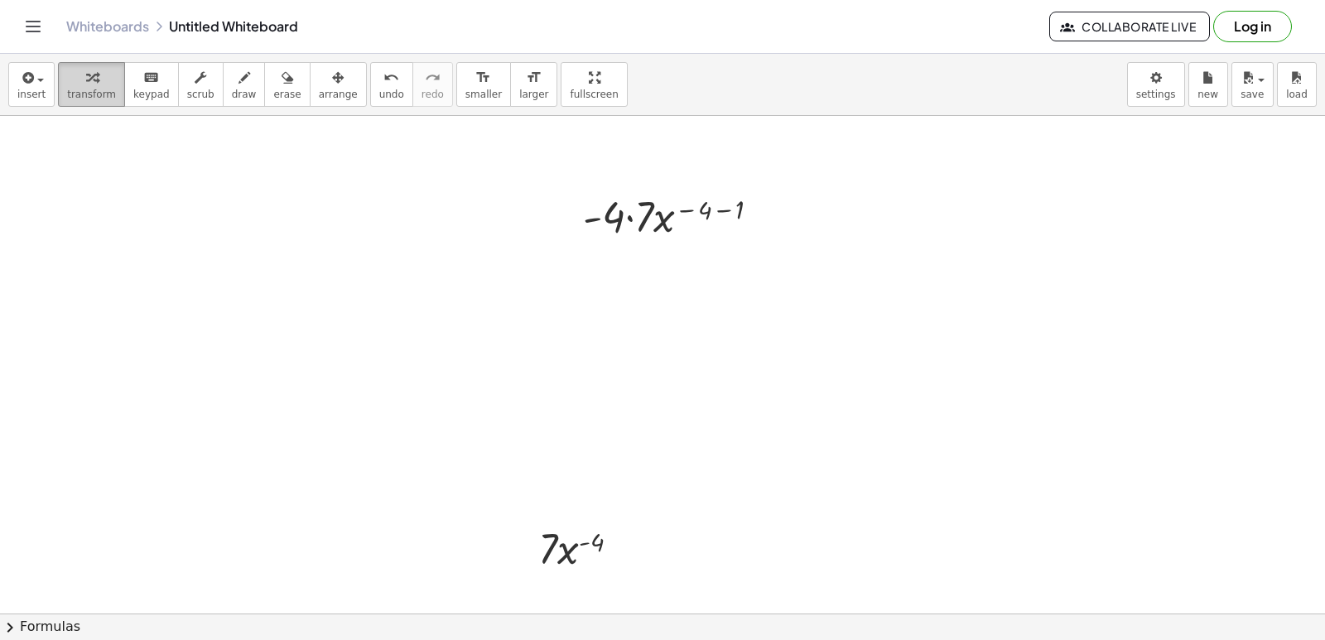
click at [98, 84] on div "button" at bounding box center [91, 77] width 49 height 20
click at [633, 219] on div at bounding box center [678, 215] width 206 height 56
click at [721, 267] on div at bounding box center [678, 271] width 206 height 56
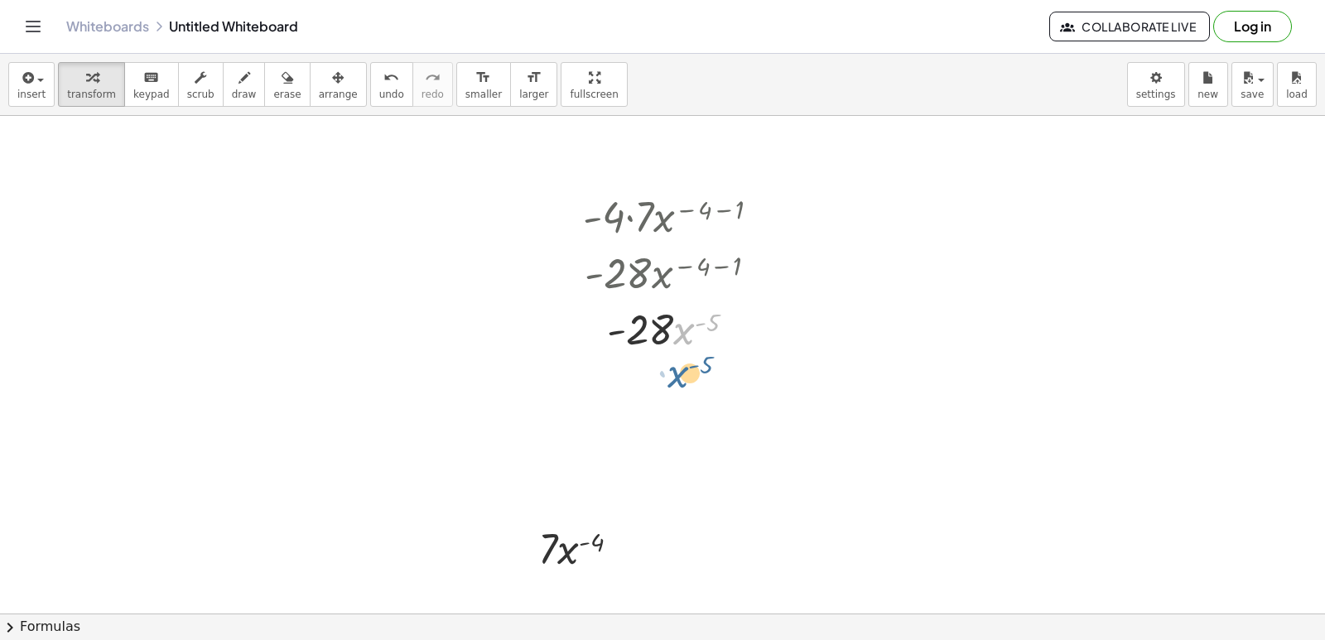
drag, startPoint x: 682, startPoint y: 334, endPoint x: 676, endPoint y: 381, distance: 46.8
drag, startPoint x: 695, startPoint y: 358, endPoint x: 695, endPoint y: 382, distance: 24.0
drag, startPoint x: 688, startPoint y: 337, endPoint x: 695, endPoint y: 377, distance: 40.3
click at [676, 397] on div at bounding box center [678, 397] width 206 height 83
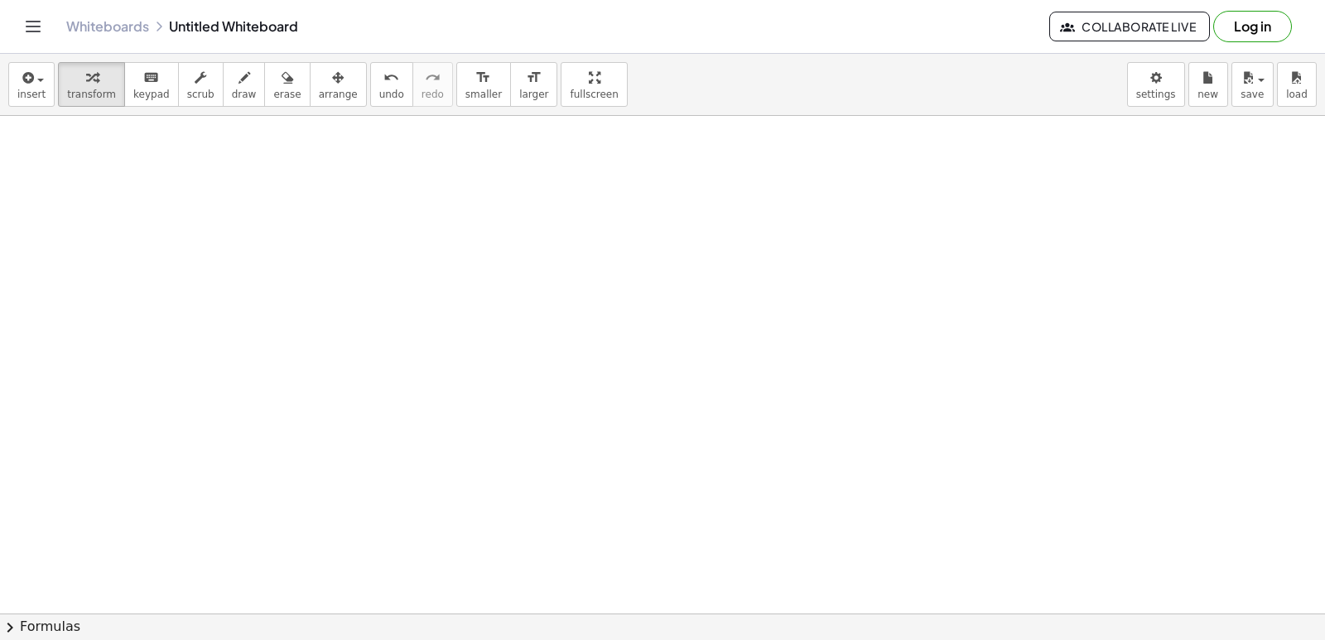
scroll to position [1173, 0]
drag, startPoint x: 262, startPoint y: 357, endPoint x: 273, endPoint y: 357, distance: 11.6
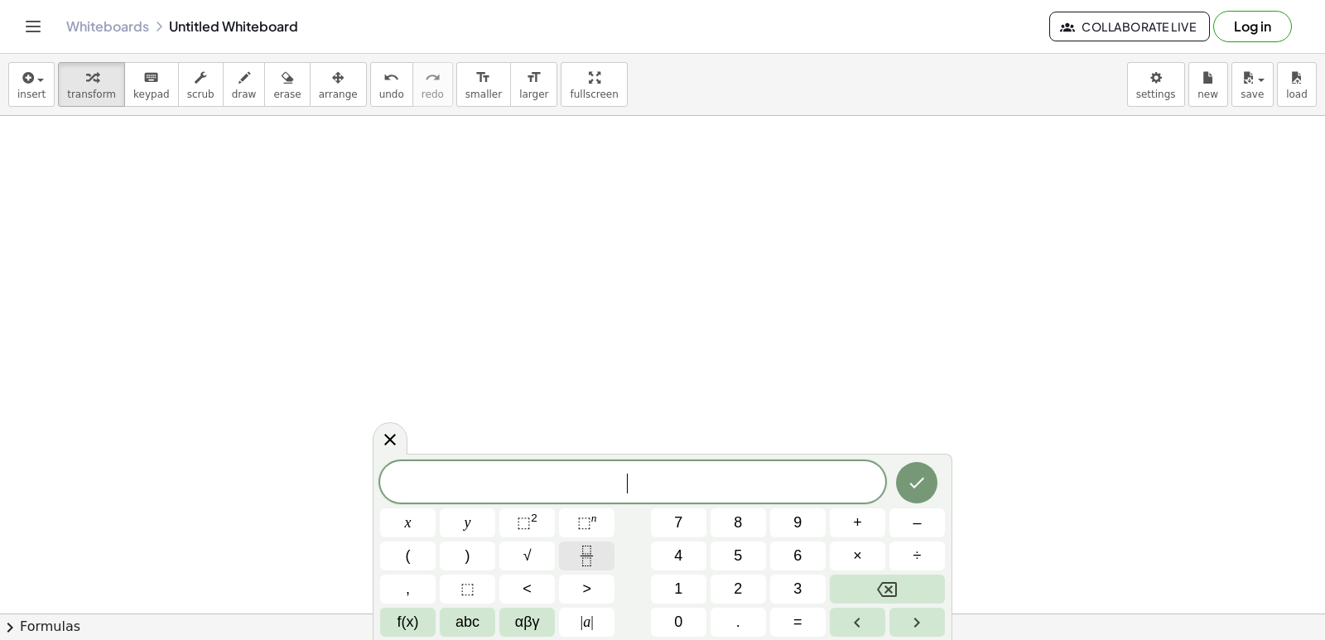
click at [588, 555] on icon "Fraction" at bounding box center [586, 556] width 21 height 21
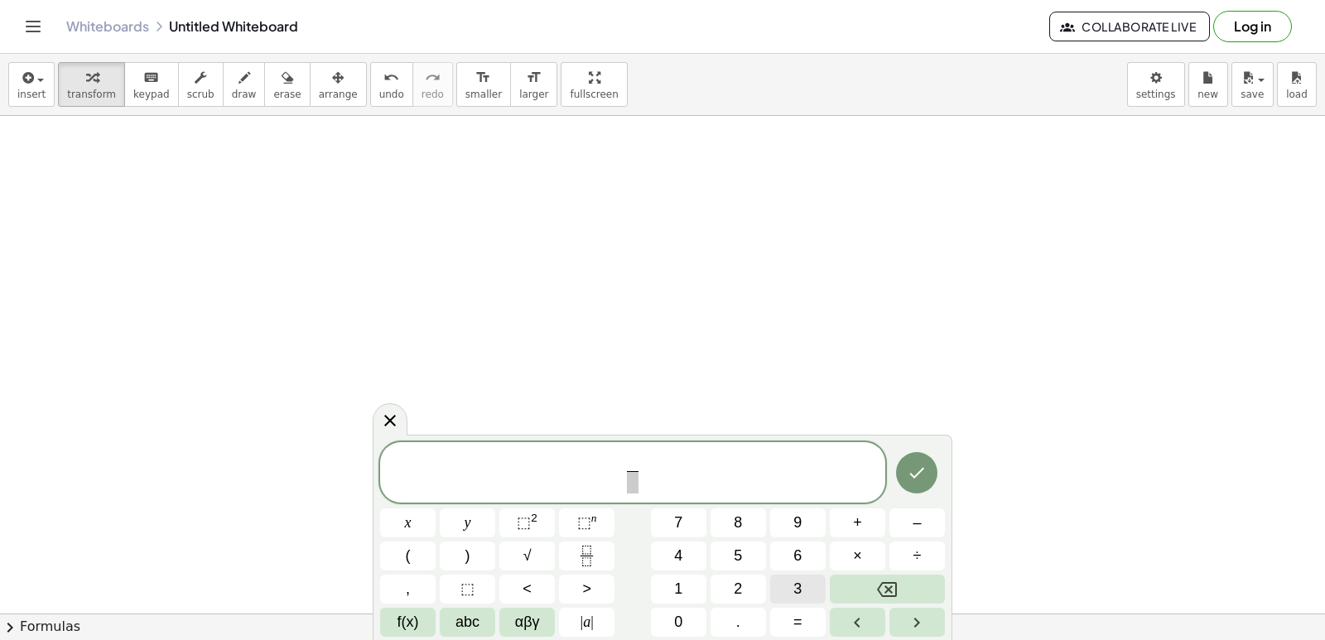
click at [805, 593] on button "3" at bounding box center [797, 589] width 55 height 29
click at [623, 482] on span "3 ​" at bounding box center [633, 474] width 20 height 41
click at [637, 490] on span "​" at bounding box center [632, 482] width 12 height 22
click at [413, 519] on button "x" at bounding box center [407, 522] width 55 height 29
click at [591, 515] on sup "n" at bounding box center [594, 518] width 6 height 12
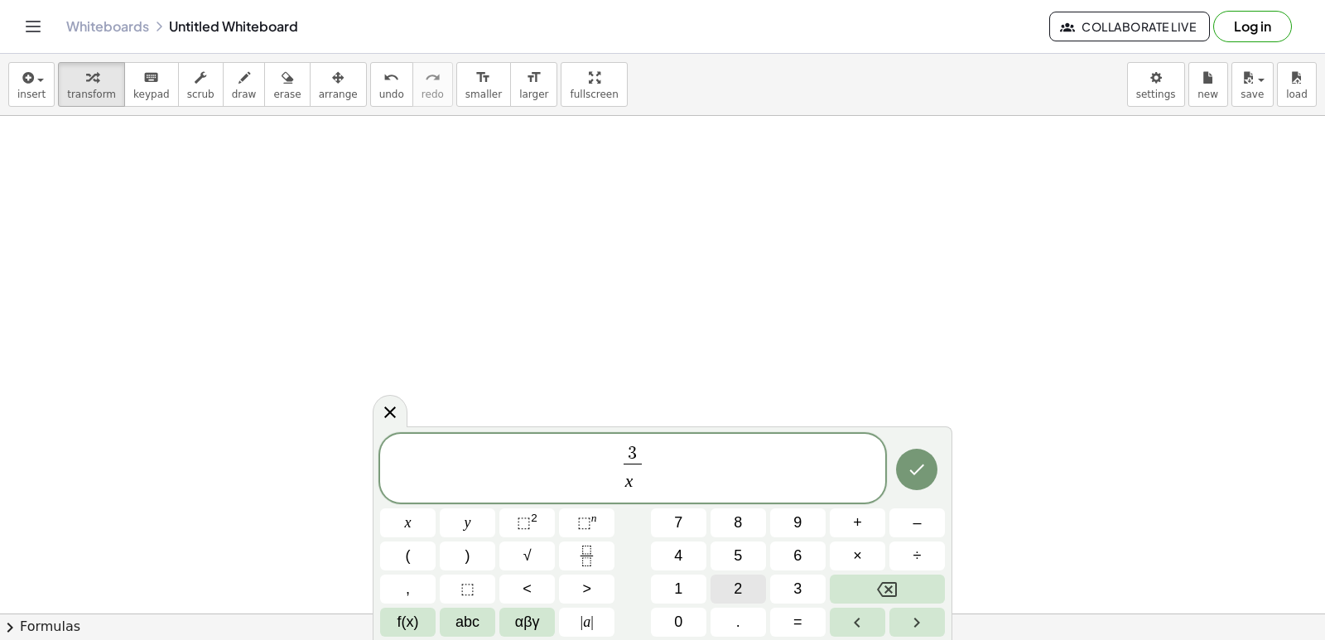
click at [721, 582] on button "2" at bounding box center [737, 589] width 55 height 29
click at [660, 458] on span "3 x 2 ​ ​" at bounding box center [632, 469] width 505 height 51
click at [855, 522] on span "+" at bounding box center [857, 523] width 9 height 22
click at [670, 444] on span "3 x 2 ​ + ​" at bounding box center [632, 469] width 505 height 51
click at [670, 456] on span "3 x 2 ​ + ​" at bounding box center [632, 469] width 505 height 51
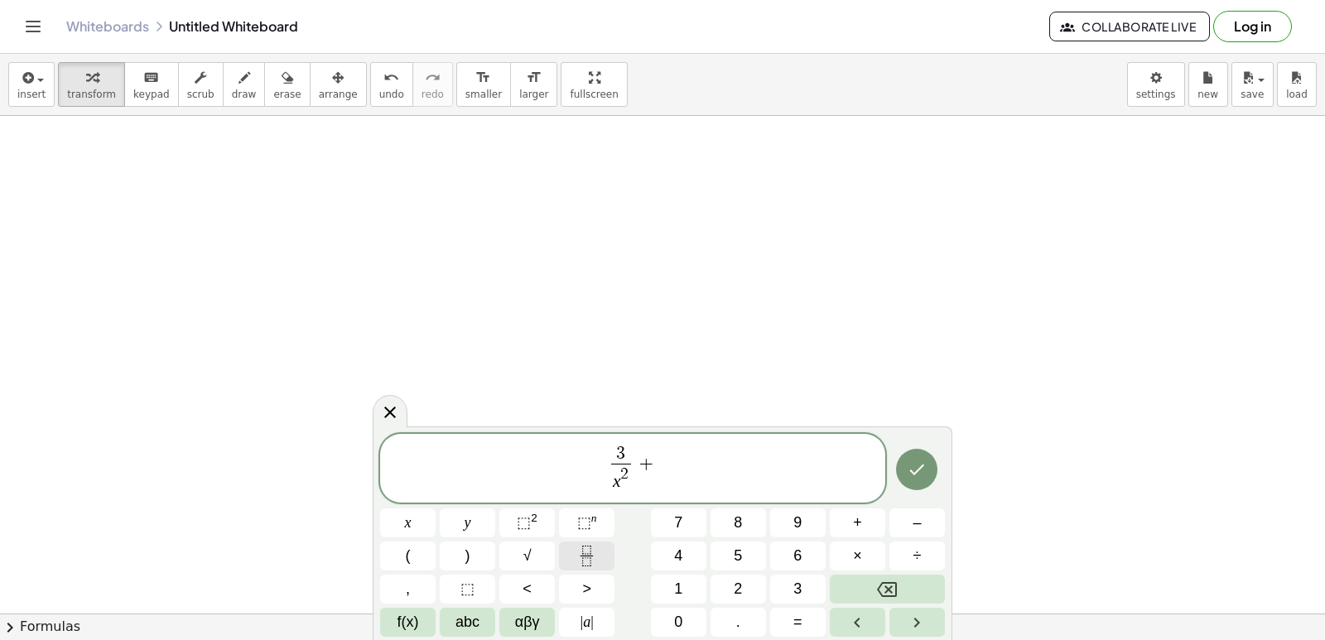
click at [588, 551] on icon "Fraction" at bounding box center [586, 556] width 21 height 21
click at [694, 517] on button "7" at bounding box center [678, 522] width 55 height 29
click at [652, 475] on span "​" at bounding box center [658, 475] width 12 height 22
click at [849, 560] on button "×" at bounding box center [857, 555] width 55 height 29
click at [584, 524] on span "⬚" at bounding box center [584, 522] width 14 height 17
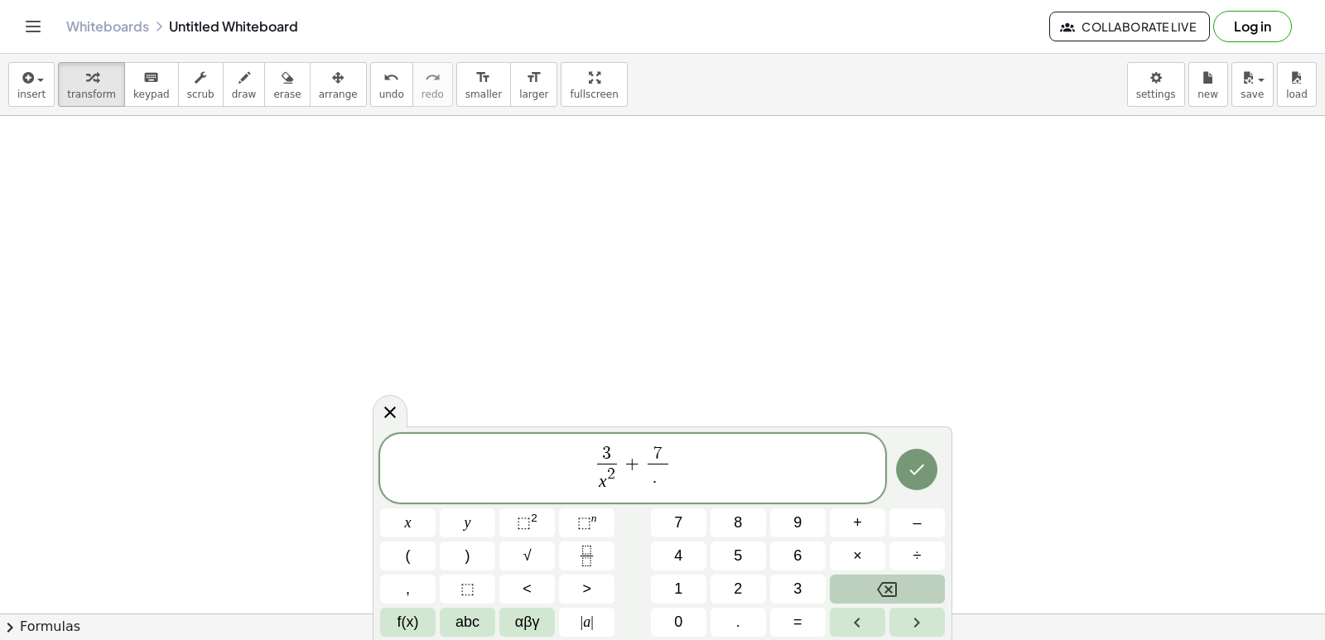
click at [906, 586] on button "Backspace" at bounding box center [887, 589] width 115 height 29
click at [904, 586] on button "Backspace" at bounding box center [887, 589] width 115 height 29
click at [858, 546] on span "×" at bounding box center [857, 556] width 9 height 22
click at [892, 599] on icon "Backspace" at bounding box center [887, 590] width 20 height 20
click at [411, 516] on span "x" at bounding box center [408, 523] width 7 height 22
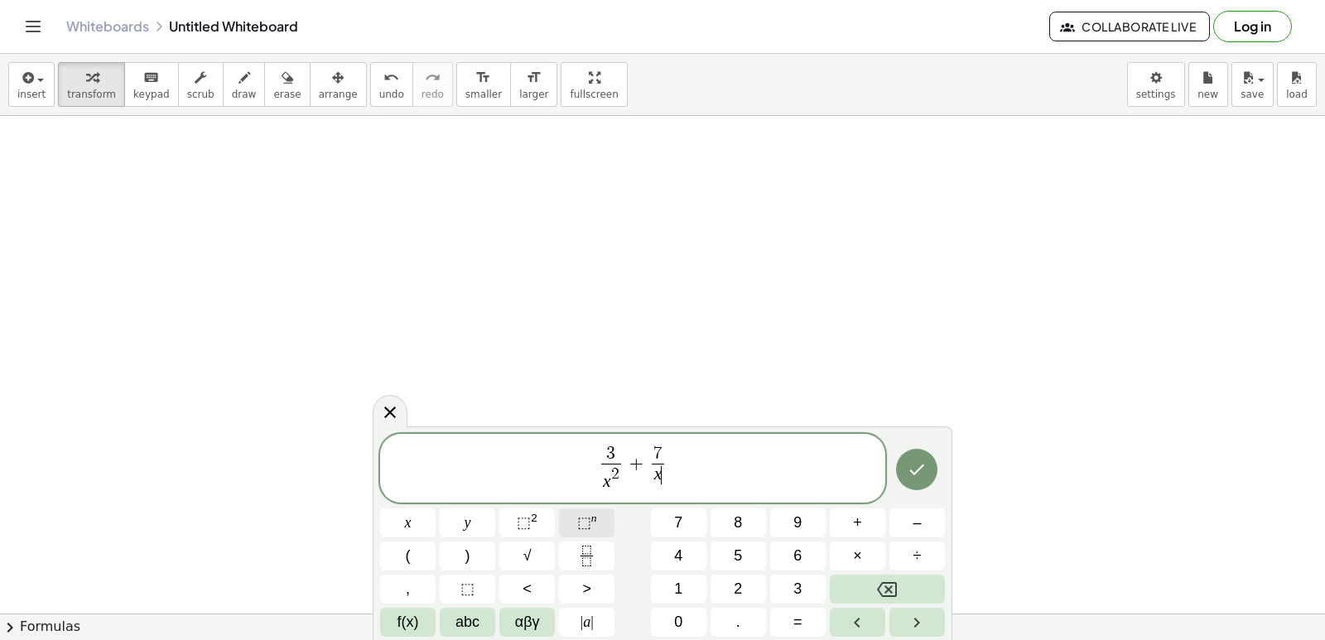
click at [589, 517] on span "⬚" at bounding box center [584, 522] width 14 height 17
click at [738, 554] on span "5" at bounding box center [737, 556] width 8 height 22
click at [916, 453] on button "Done" at bounding box center [916, 469] width 41 height 41
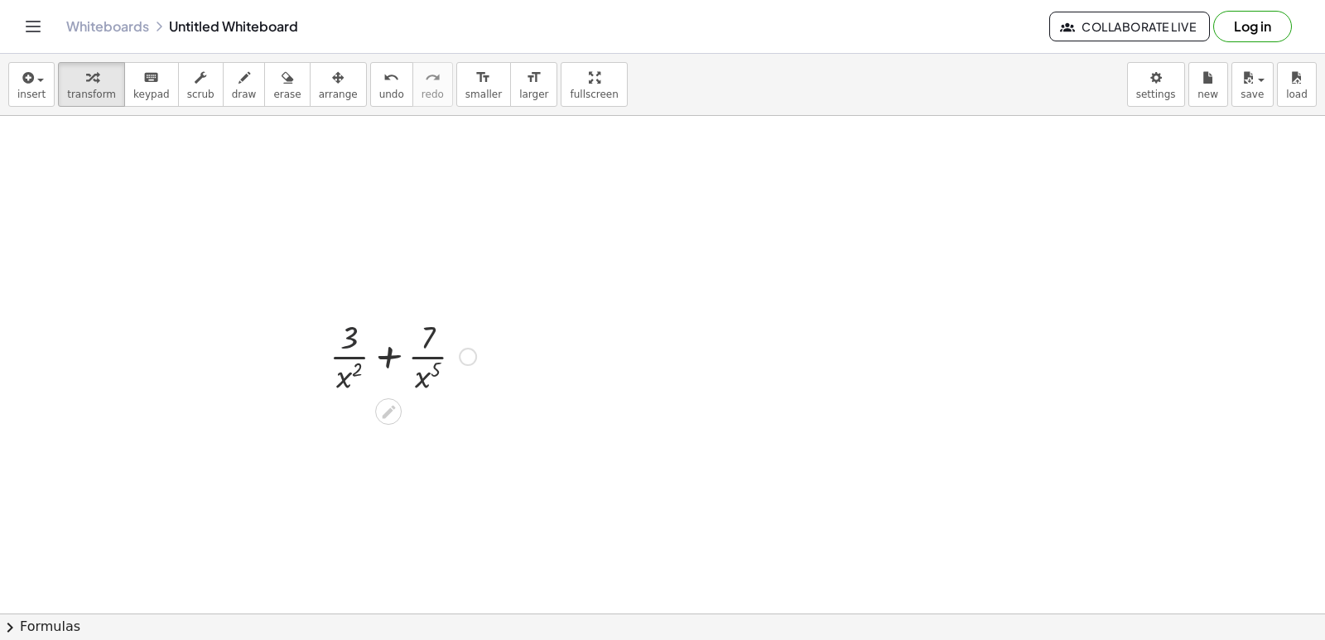
drag, startPoint x: 349, startPoint y: 347, endPoint x: 363, endPoint y: 344, distance: 15.3
click at [357, 344] on div at bounding box center [402, 355] width 163 height 83
drag, startPoint x: 363, startPoint y: 368, endPoint x: 379, endPoint y: 341, distance: 31.5
click at [379, 341] on div at bounding box center [402, 355] width 163 height 83
drag, startPoint x: 349, startPoint y: 381, endPoint x: 368, endPoint y: 325, distance: 59.4
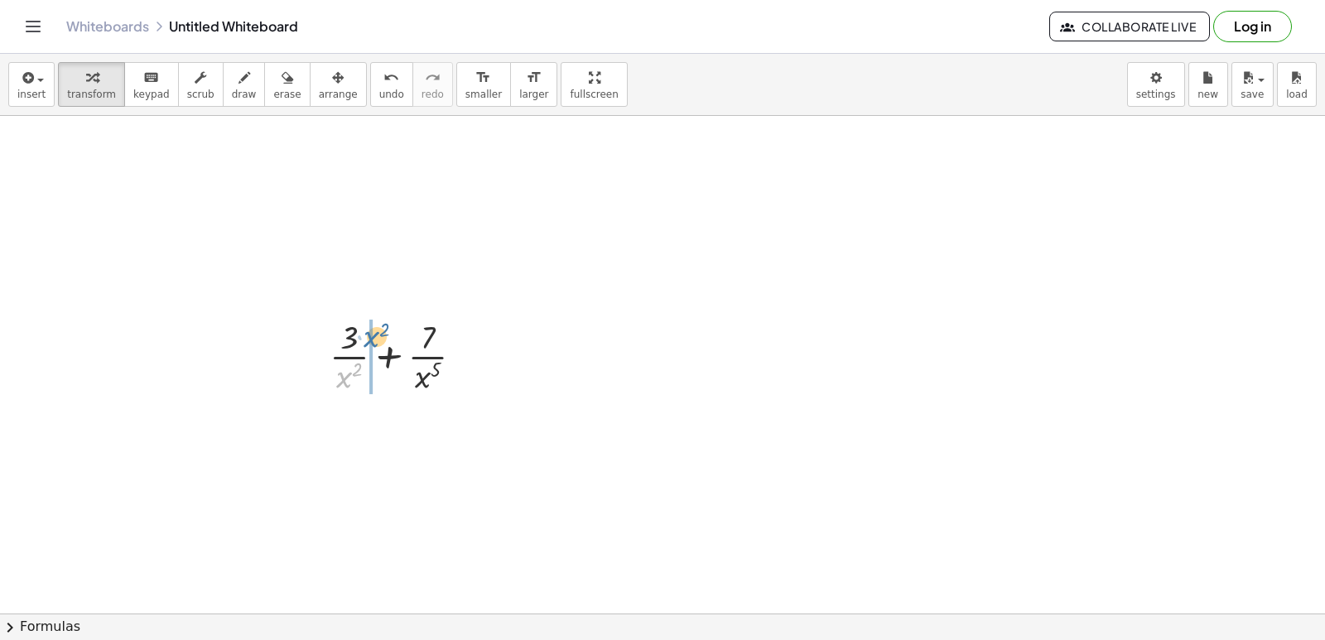
click at [376, 333] on div at bounding box center [402, 355] width 163 height 83
click at [373, 424] on div at bounding box center [403, 438] width 197 height 83
drag, startPoint x: 366, startPoint y: 456, endPoint x: 374, endPoint y: 416, distance: 40.6
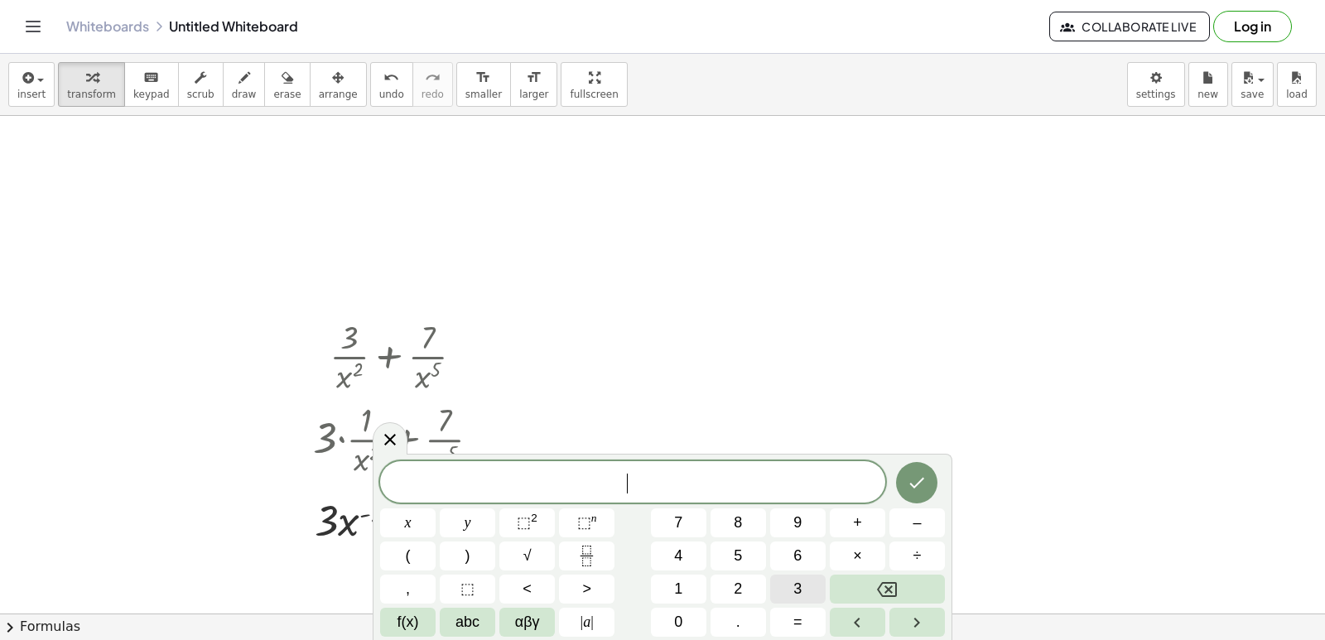
click at [801, 591] on span "3" at bounding box center [797, 589] width 8 height 22
click at [411, 514] on span "x" at bounding box center [408, 523] width 7 height 22
click at [591, 523] on sup "n" at bounding box center [594, 518] width 6 height 12
click at [921, 518] on span "–" at bounding box center [916, 523] width 8 height 22
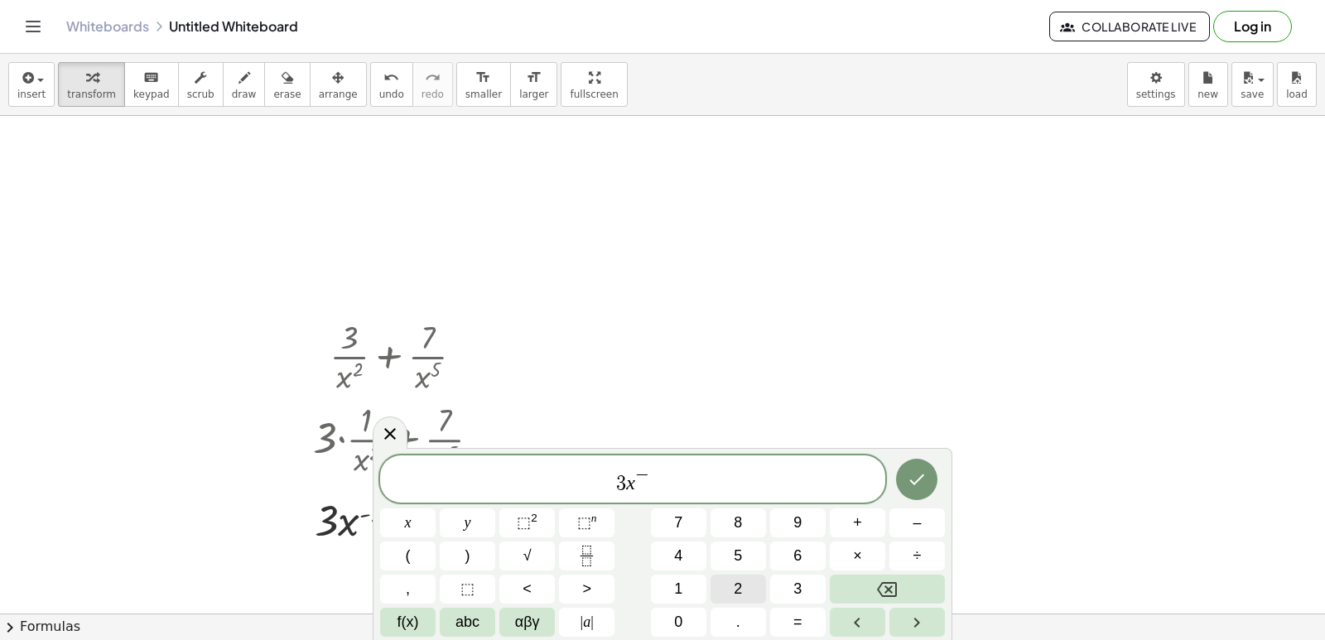
click at [734, 580] on span "2" at bounding box center [737, 589] width 8 height 22
click at [600, 511] on button "⬚ n" at bounding box center [586, 522] width 55 height 29
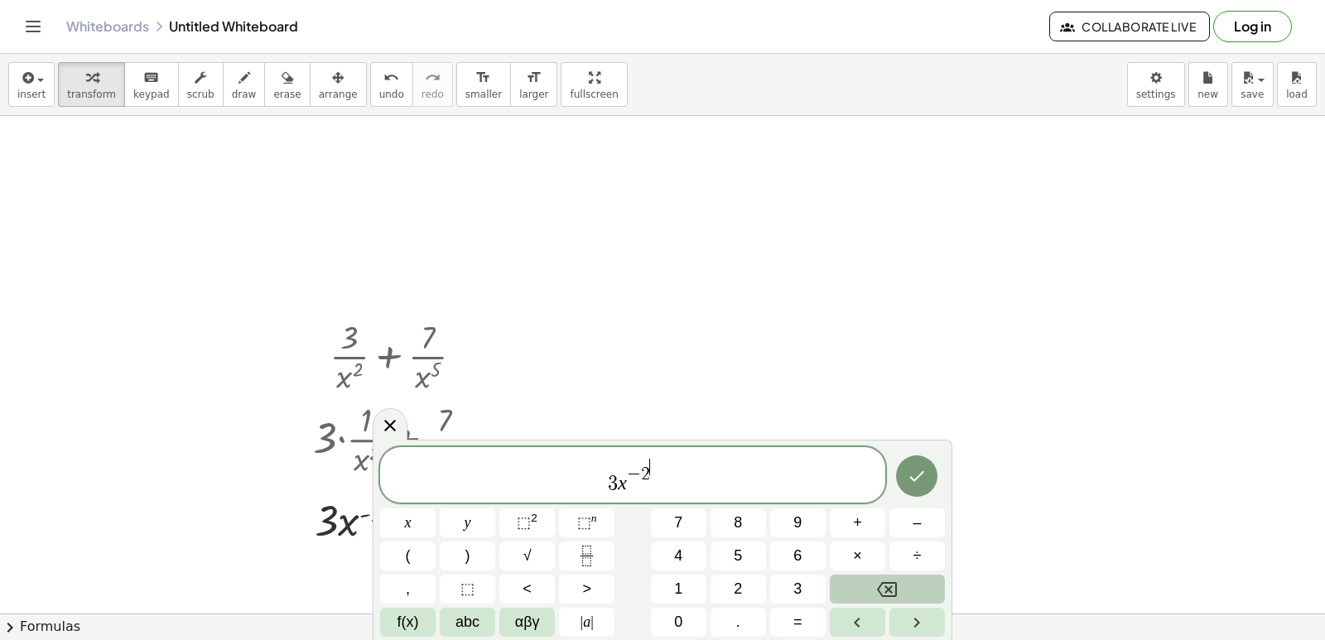
click at [882, 591] on icon "Backspace" at bounding box center [887, 590] width 20 height 20
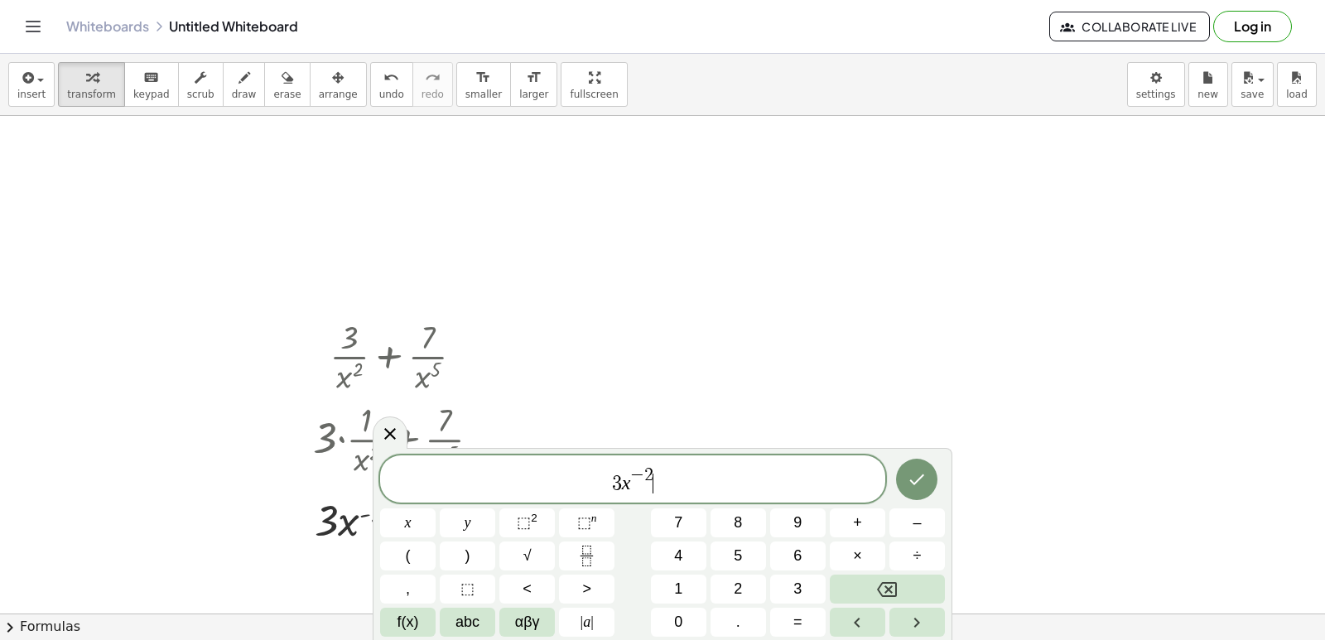
click at [654, 483] on span "3 x − 2 ​" at bounding box center [632, 480] width 505 height 30
click at [846, 516] on button "+" at bounding box center [857, 522] width 55 height 29
click at [682, 589] on span "1" at bounding box center [678, 589] width 8 height 22
click at [421, 516] on button "x" at bounding box center [407, 522] width 55 height 29
click at [592, 514] on sup "n" at bounding box center [594, 518] width 6 height 12
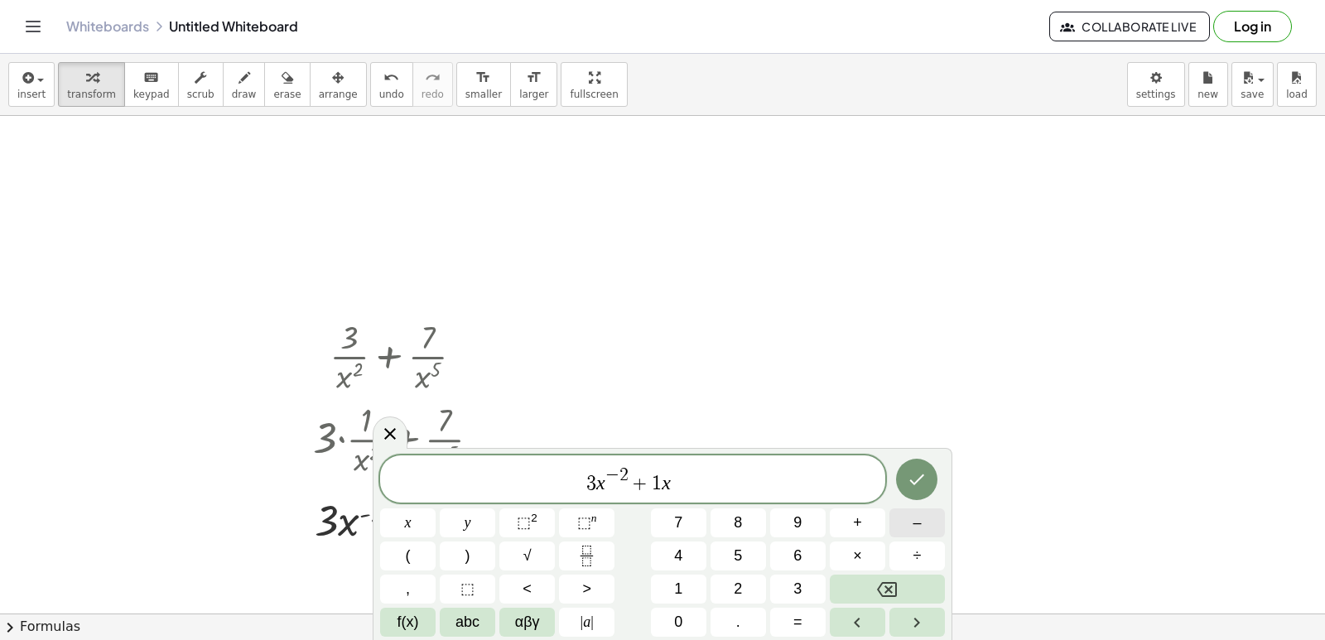
click at [913, 523] on span "–" at bounding box center [916, 523] width 8 height 22
click at [782, 580] on button "3" at bounding box center [797, 589] width 55 height 29
click at [914, 478] on icon "Done" at bounding box center [917, 479] width 20 height 20
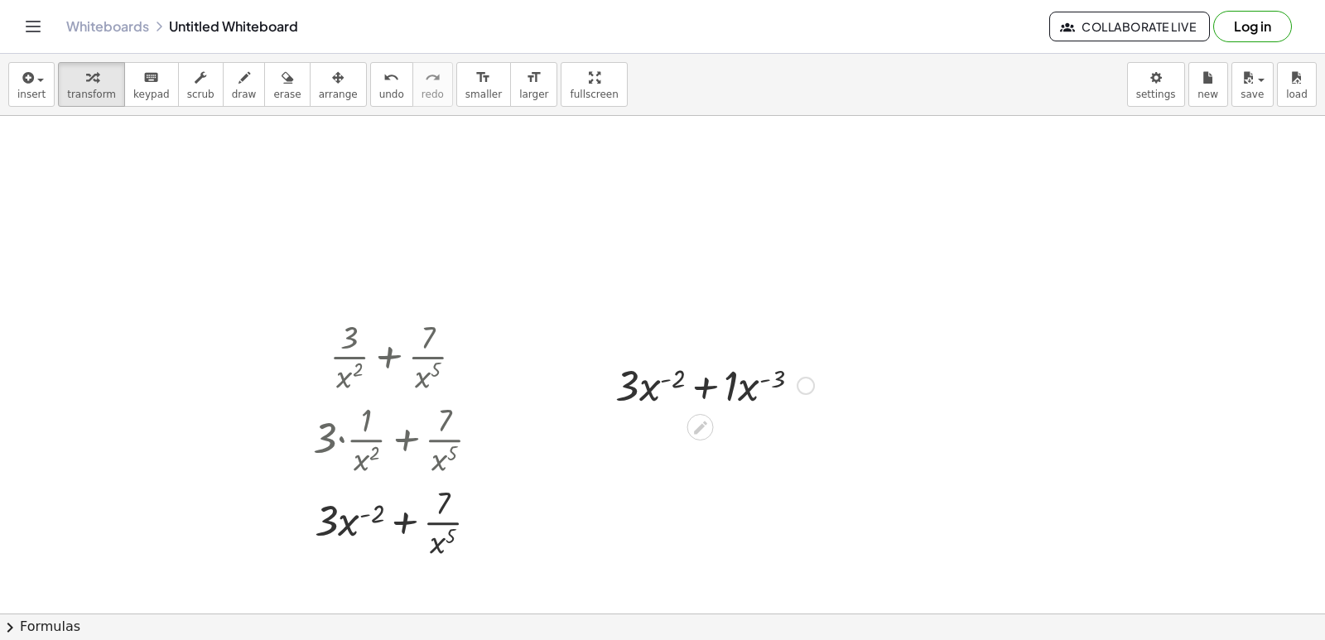
click at [697, 364] on div at bounding box center [714, 384] width 215 height 56
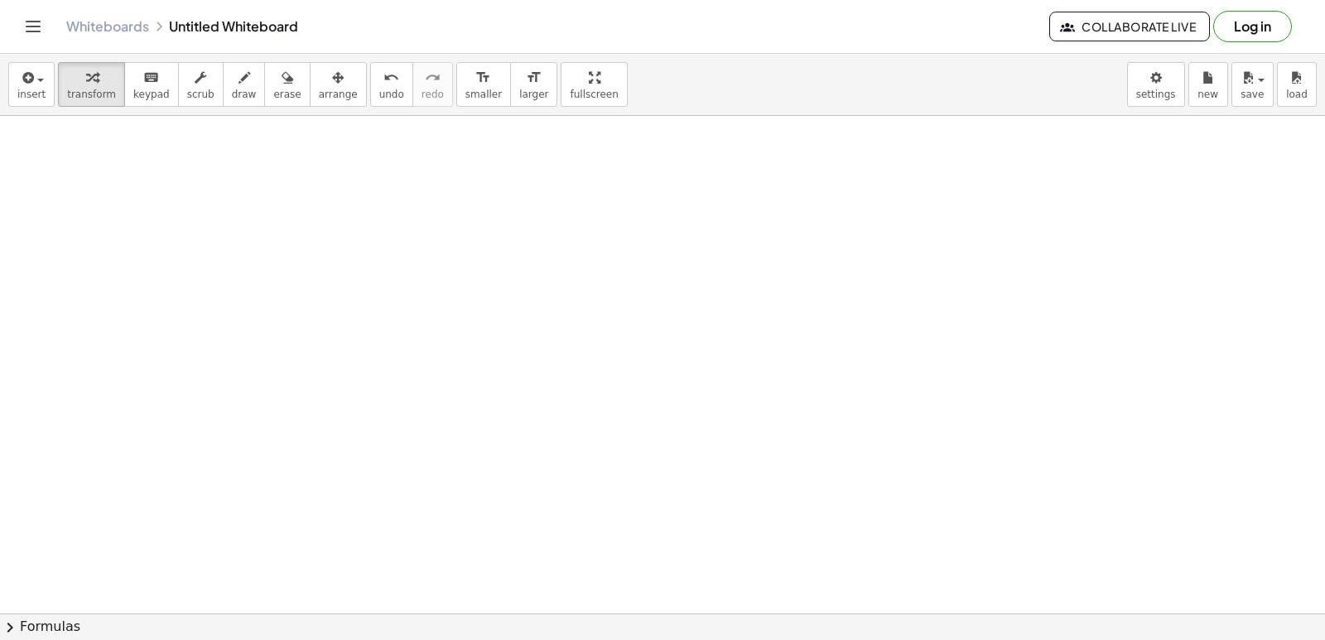
scroll to position [1670, 0]
